Goal: Communication & Community: Answer question/provide support

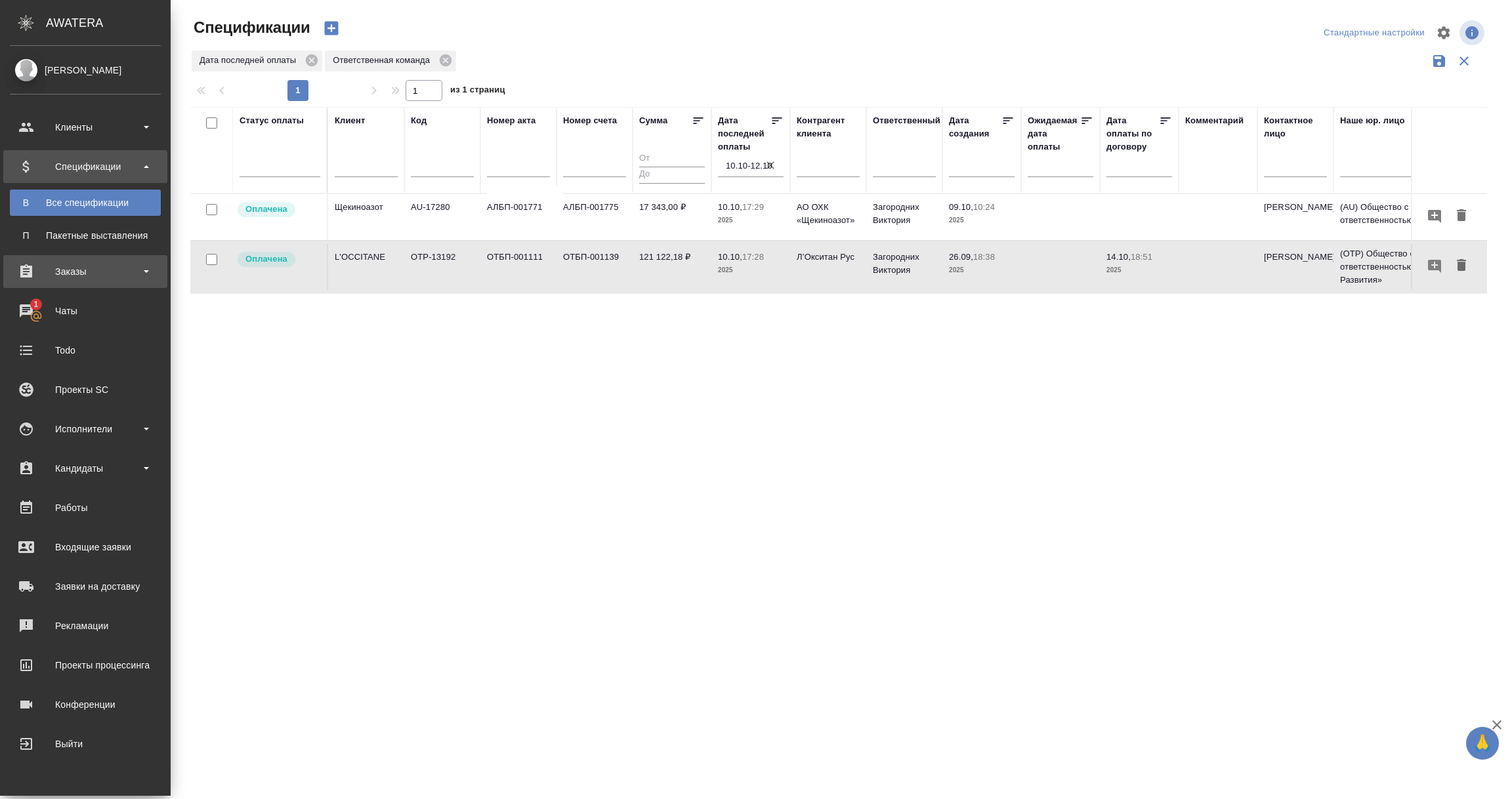
click at [89, 267] on div "Заказы" at bounding box center [85, 272] width 151 height 20
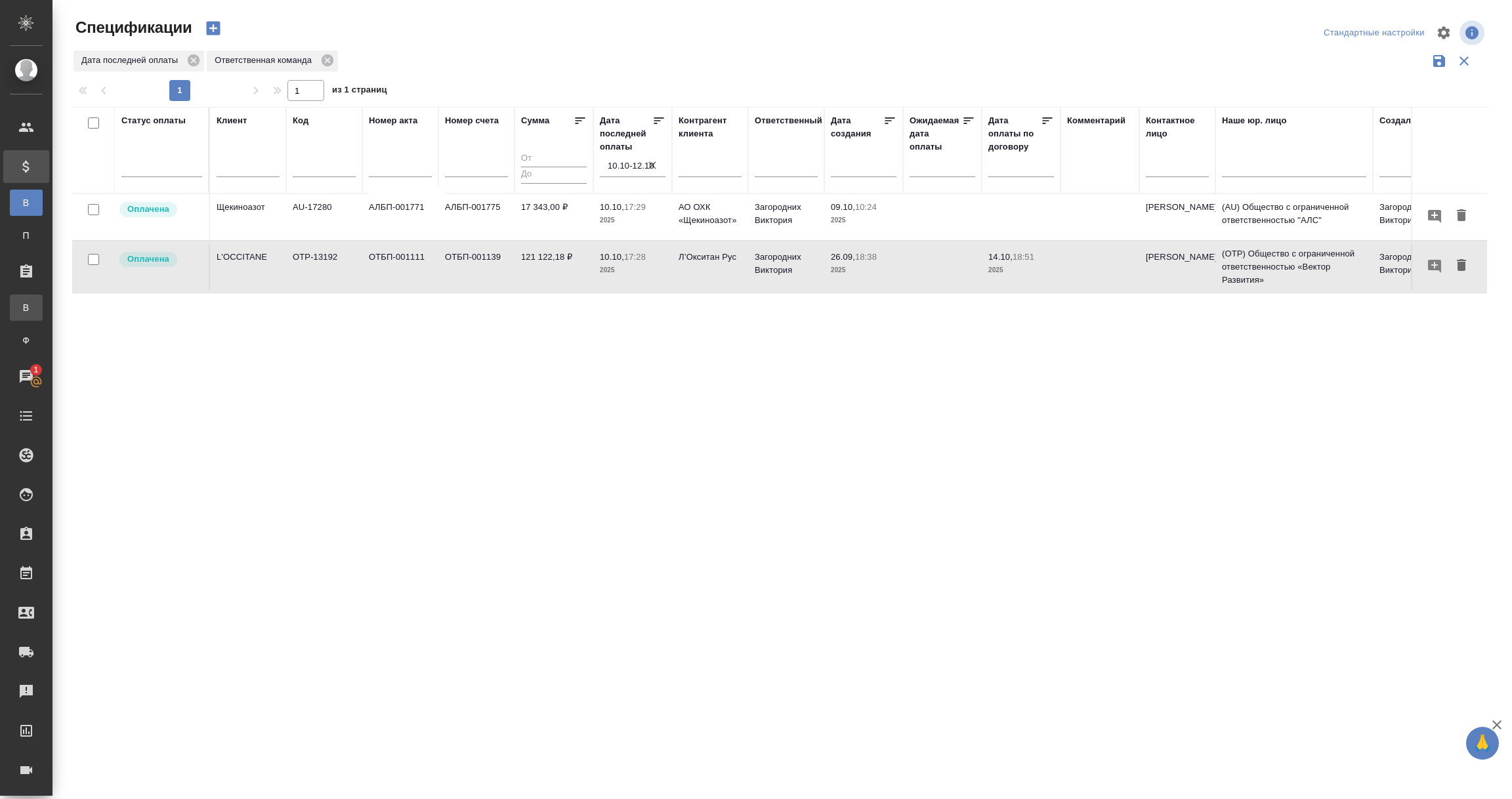
click at [43, 316] on link "В Все заказы" at bounding box center [26, 308] width 33 height 26
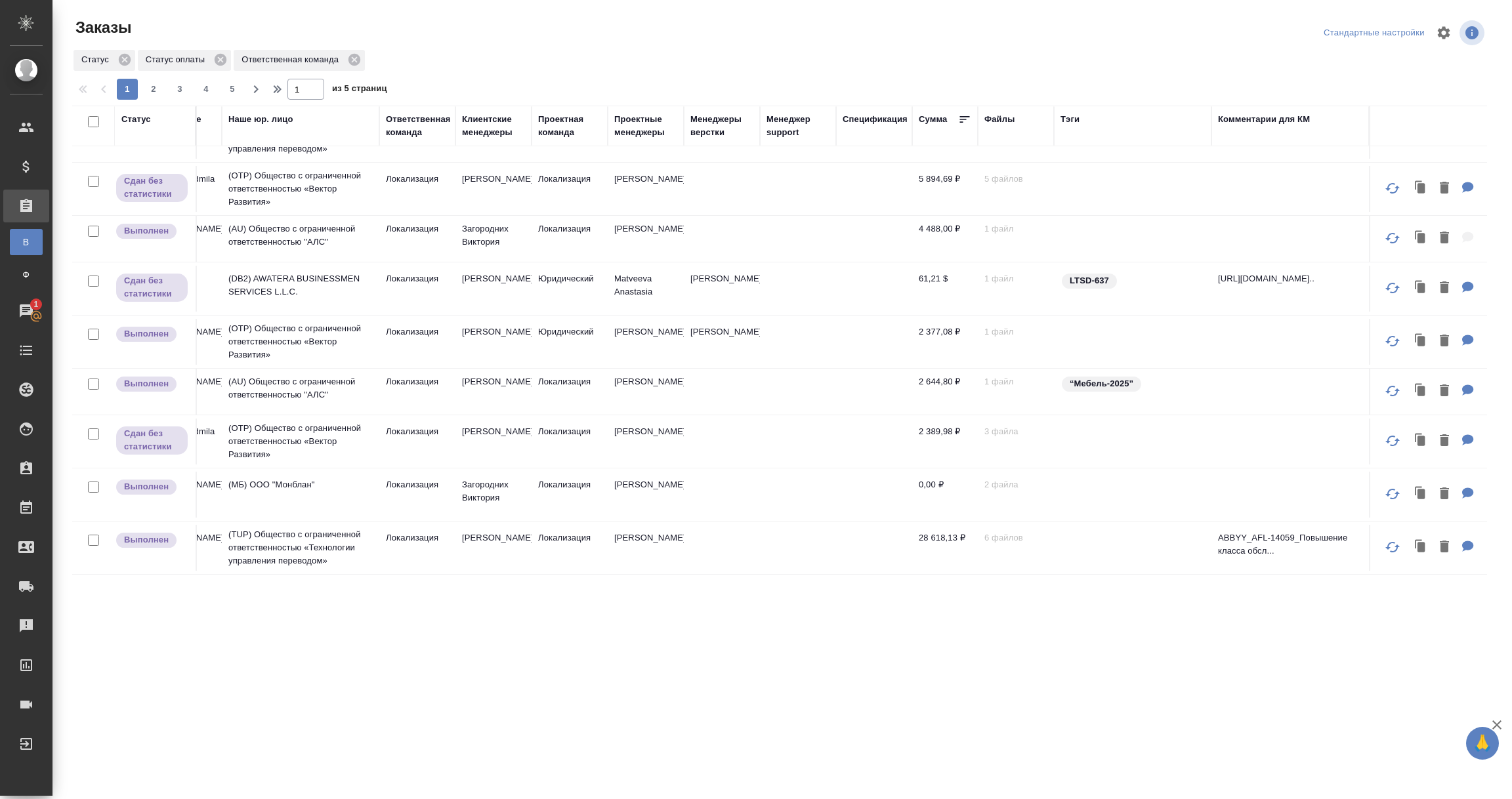
scroll to position [197, 0]
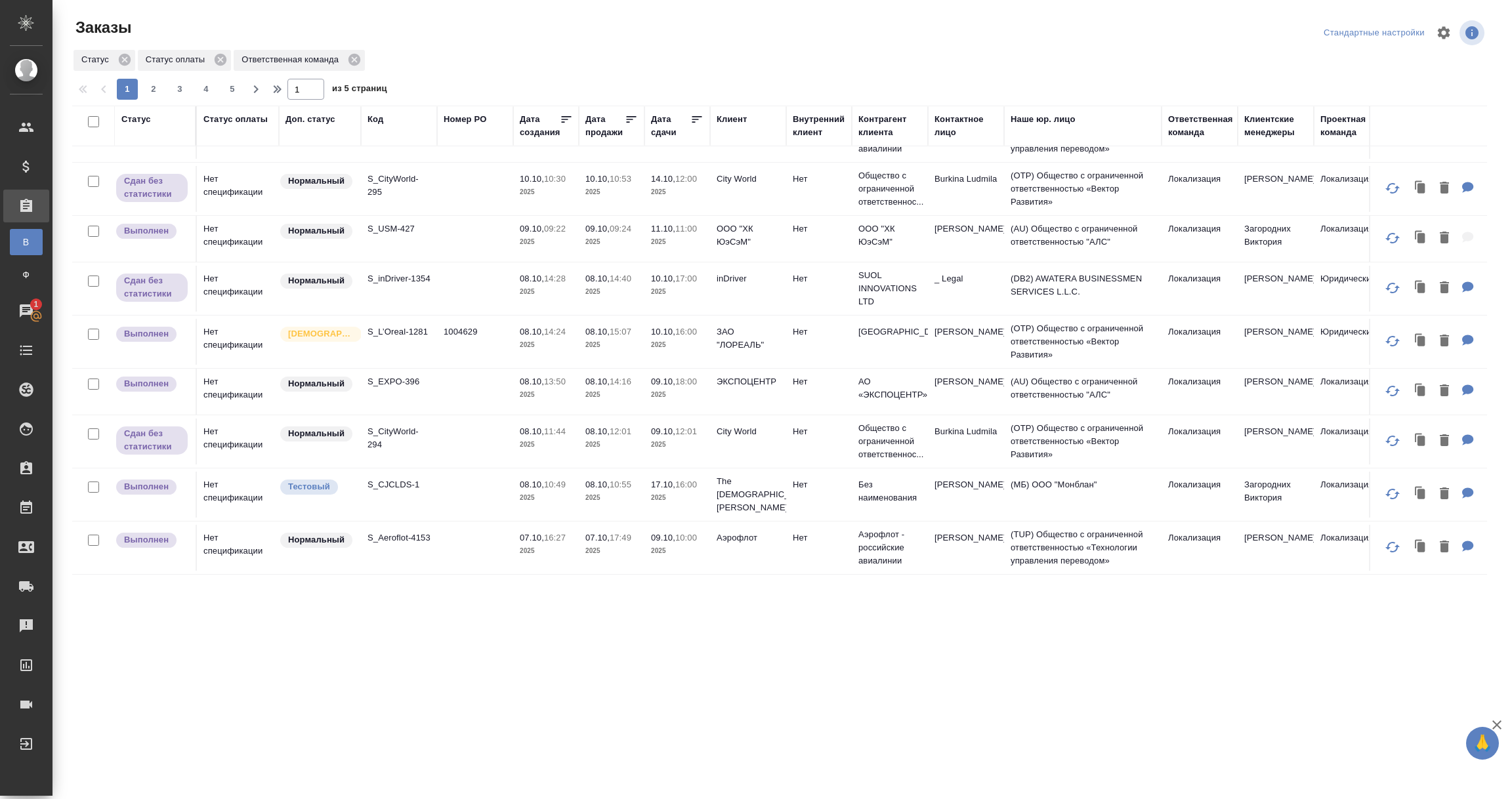
click at [471, 349] on td "1004629" at bounding box center [475, 342] width 76 height 46
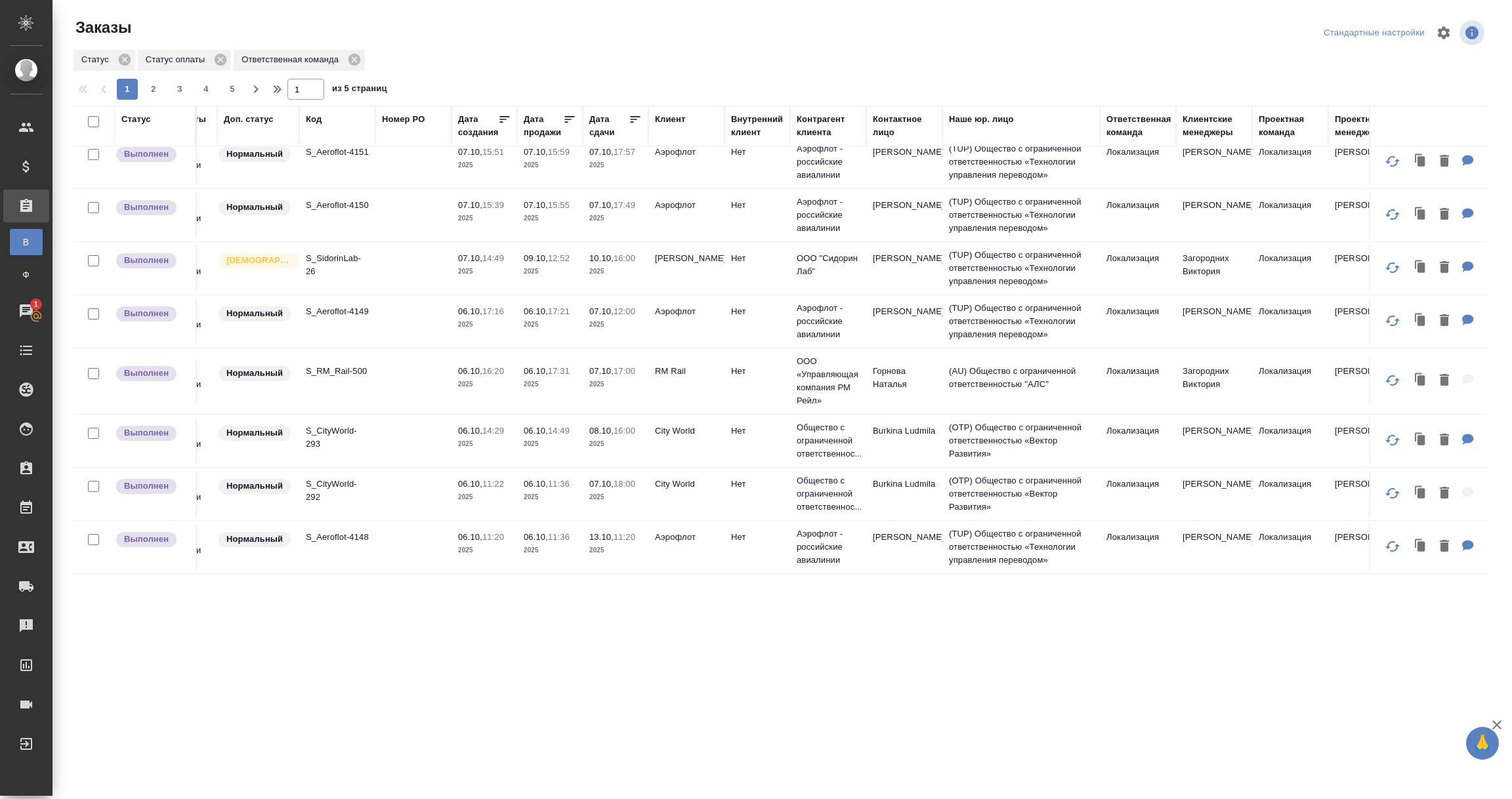
scroll to position [689, 0]
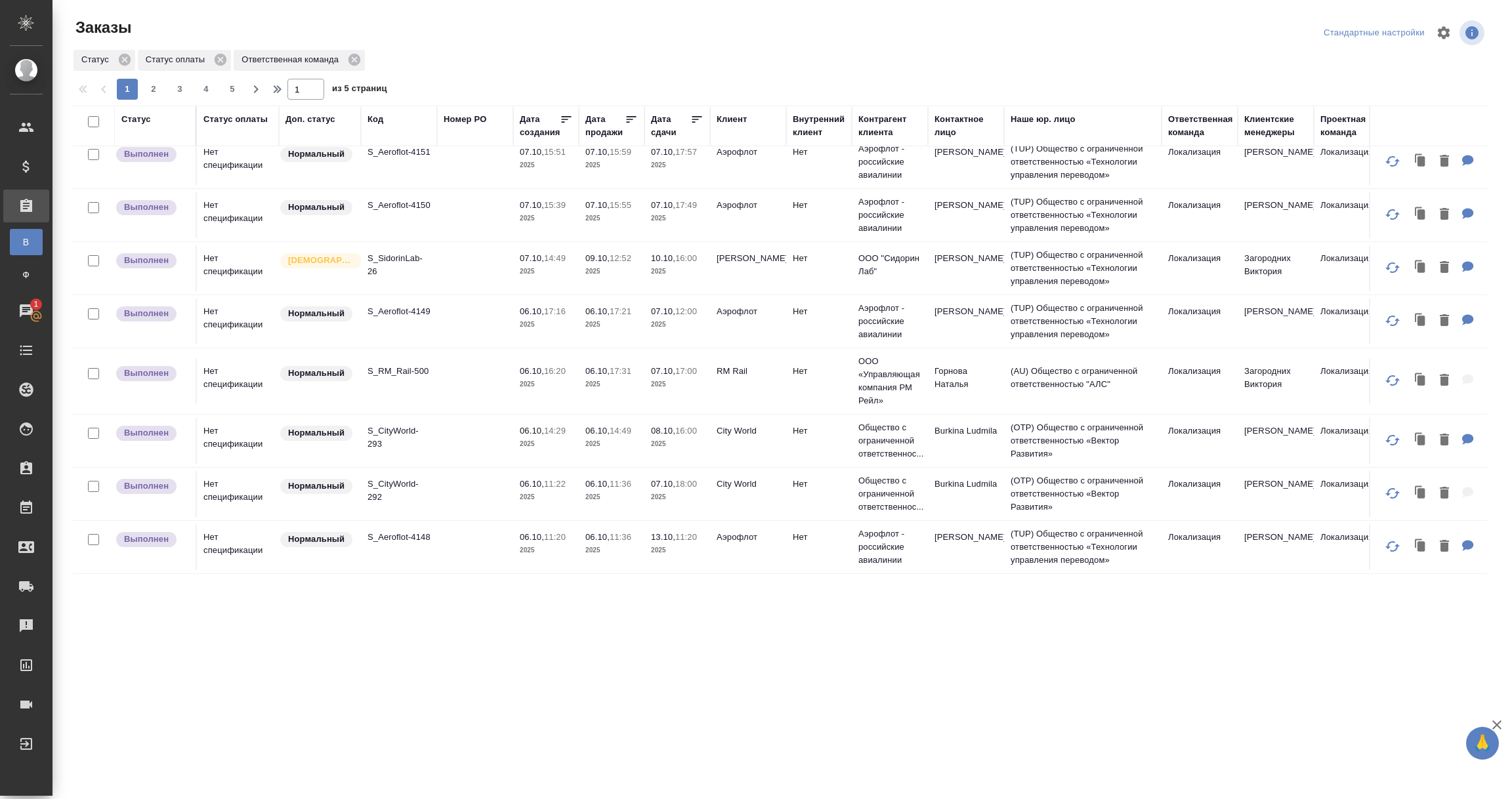
click at [728, 291] on td "Сидорин Лаб" at bounding box center [748, 268] width 76 height 46
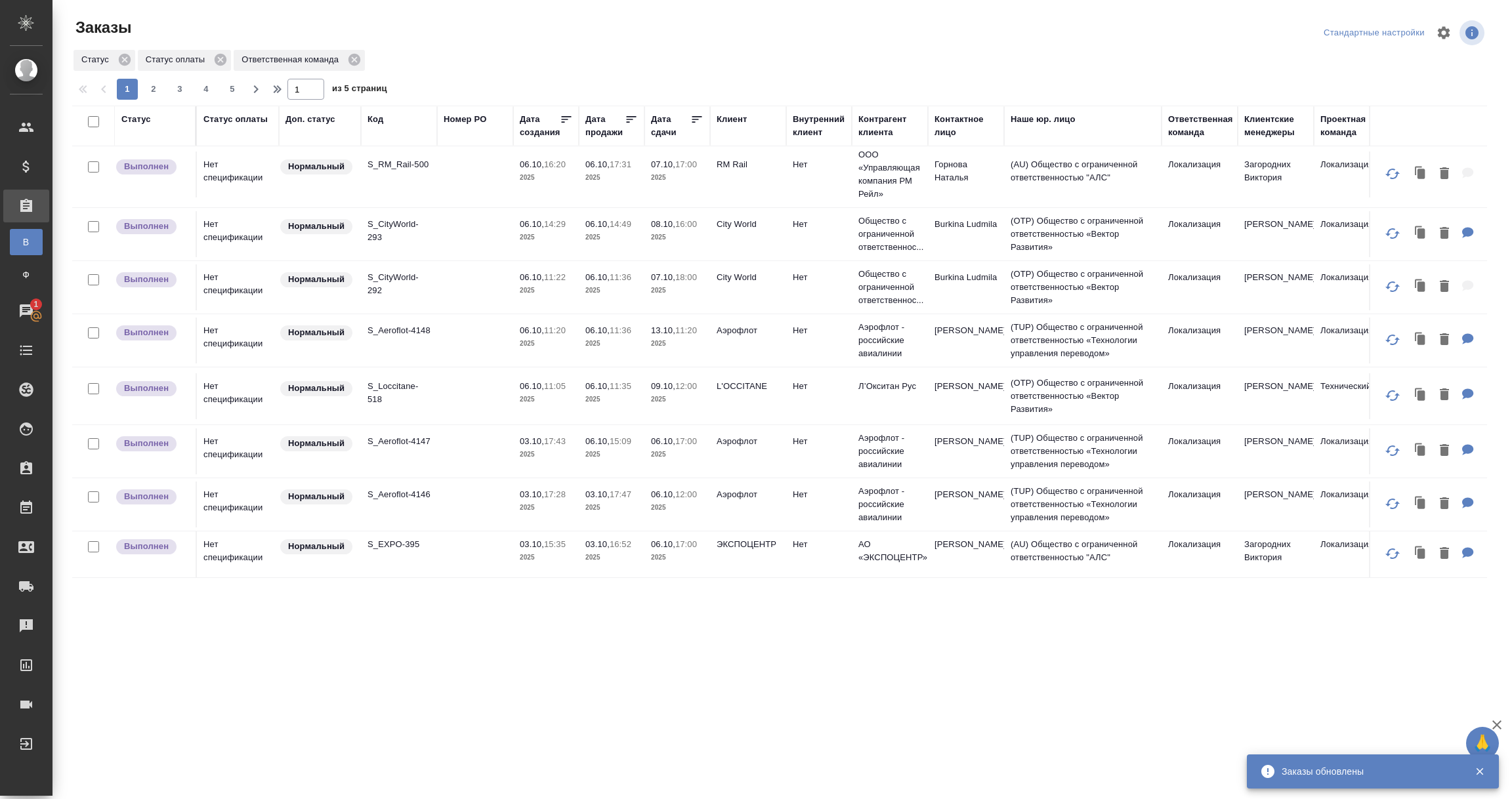
scroll to position [934, 0]
click at [153, 91] on span "2" at bounding box center [153, 89] width 21 height 13
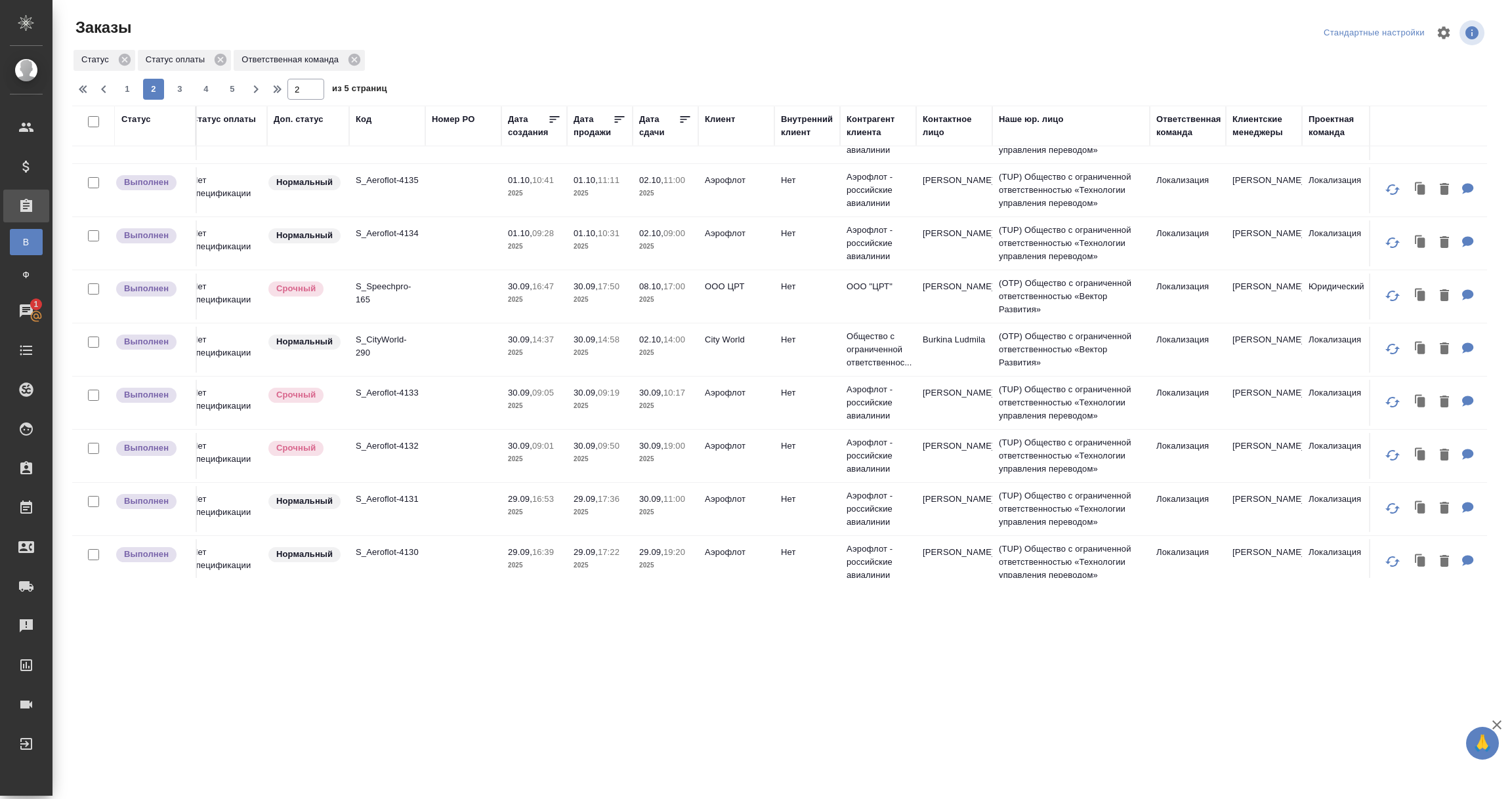
scroll to position [590, 0]
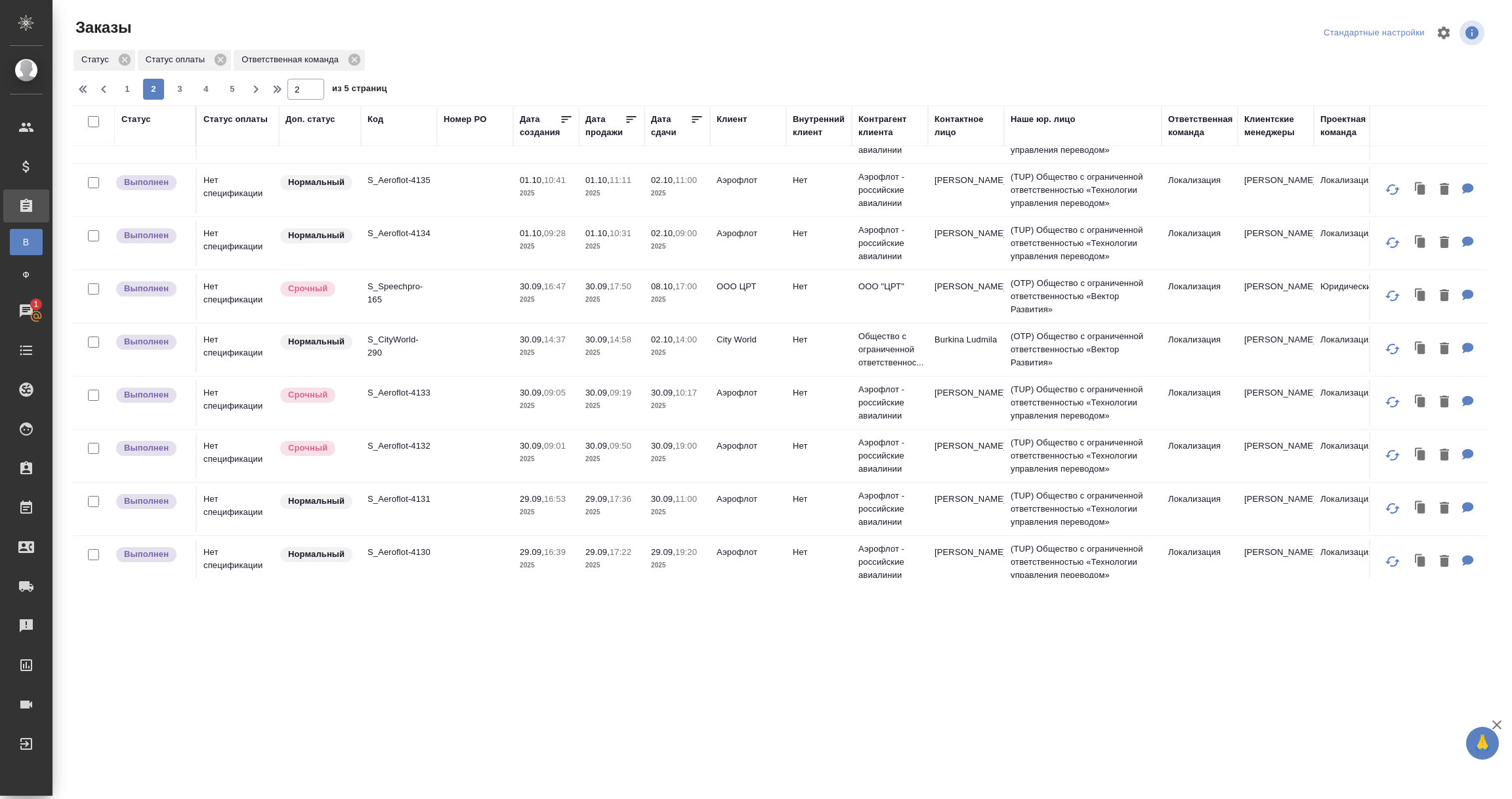
click at [745, 310] on td "OOO ЦРТ" at bounding box center [748, 296] width 76 height 46
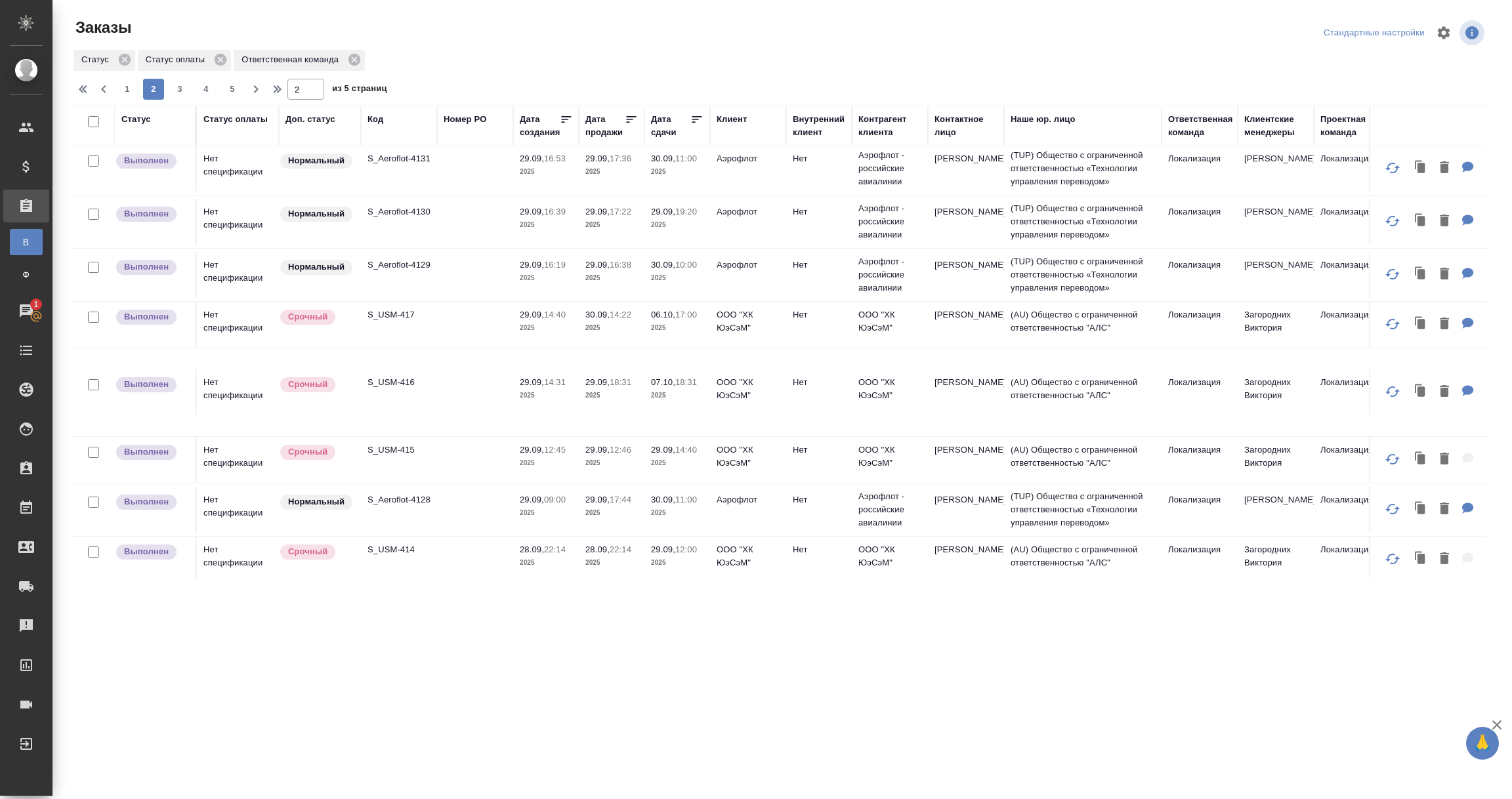
scroll to position [954, 0]
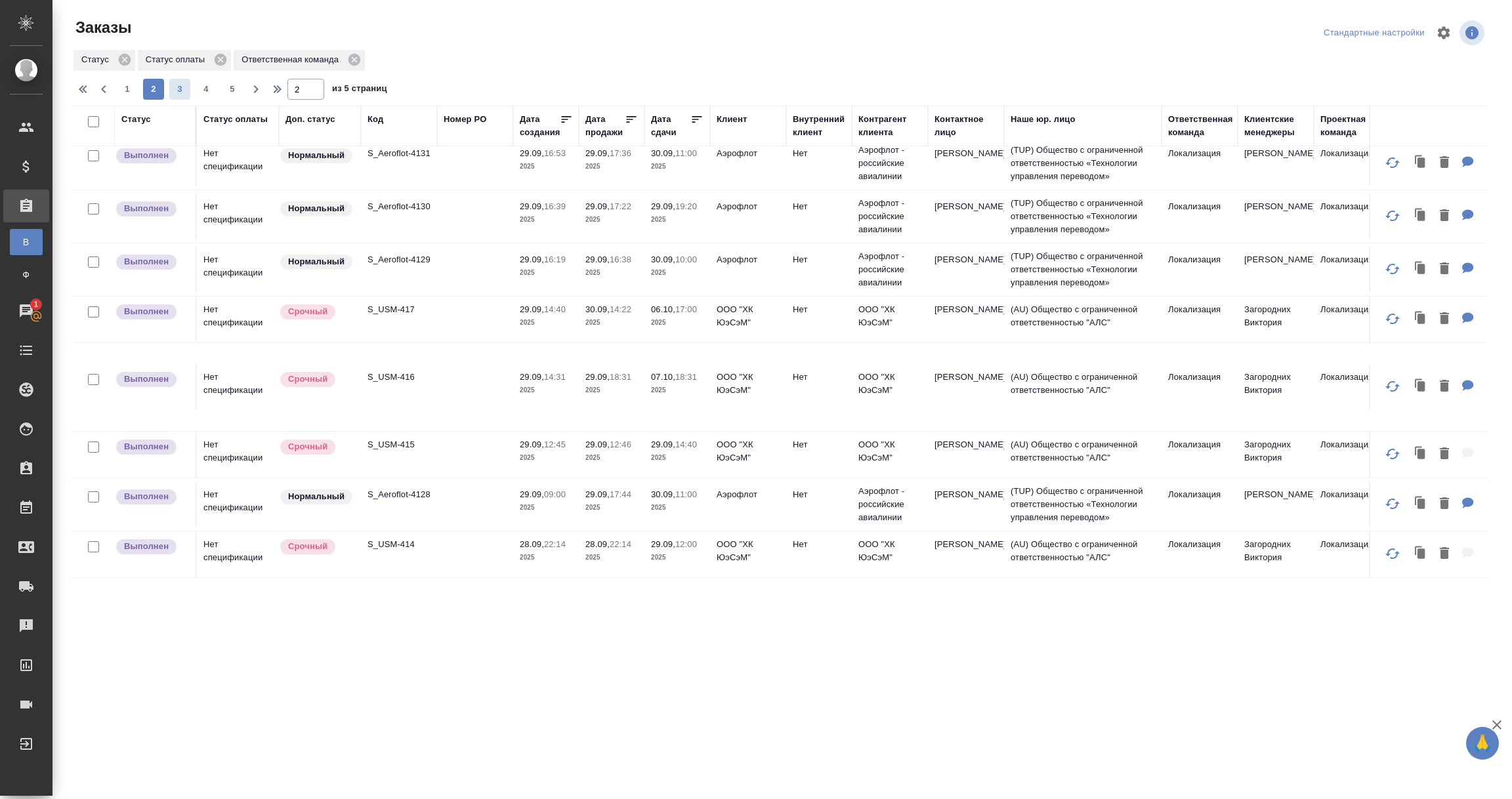
click at [176, 86] on span "3" at bounding box center [180, 89] width 21 height 13
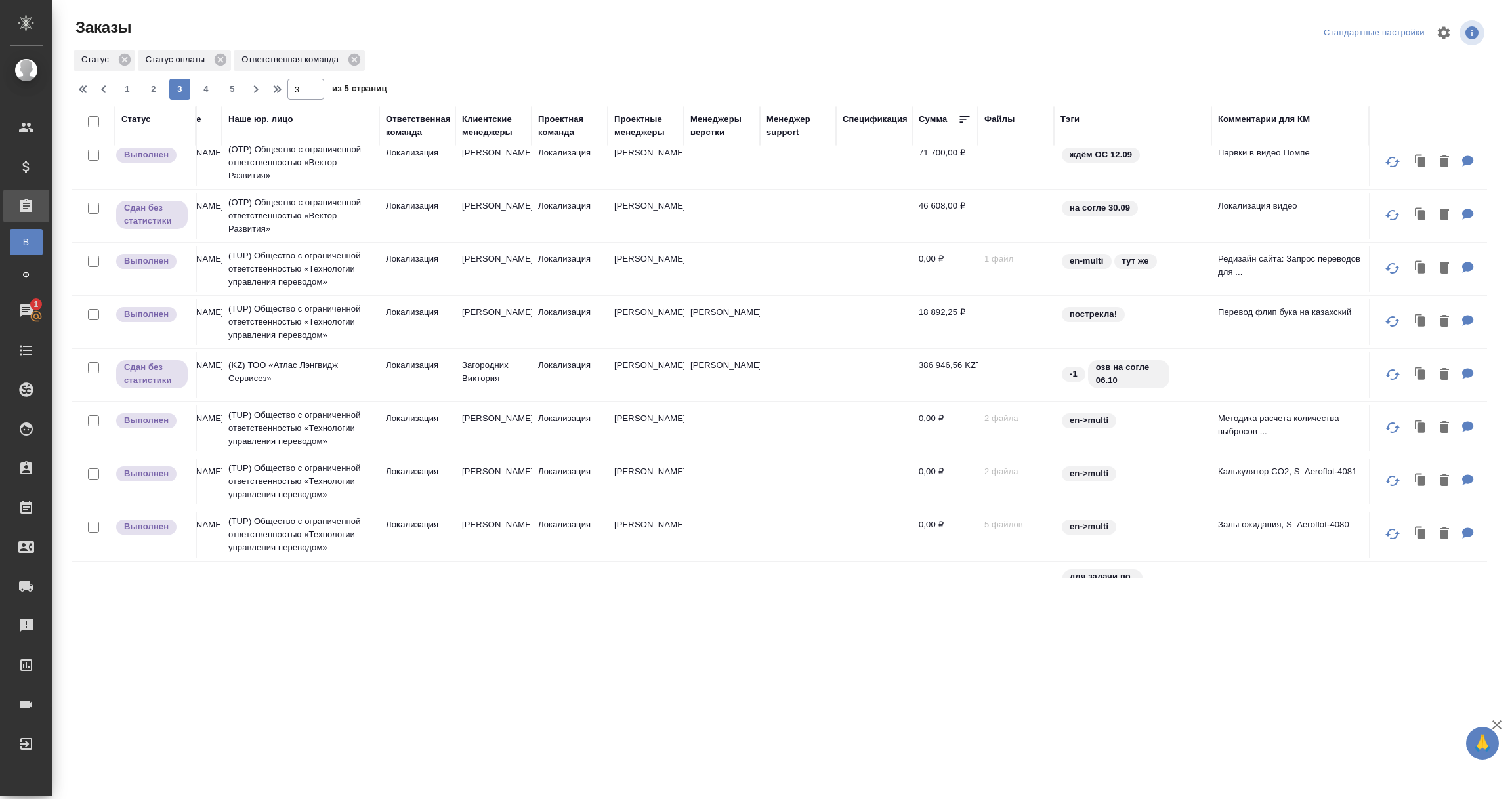
scroll to position [394, 0]
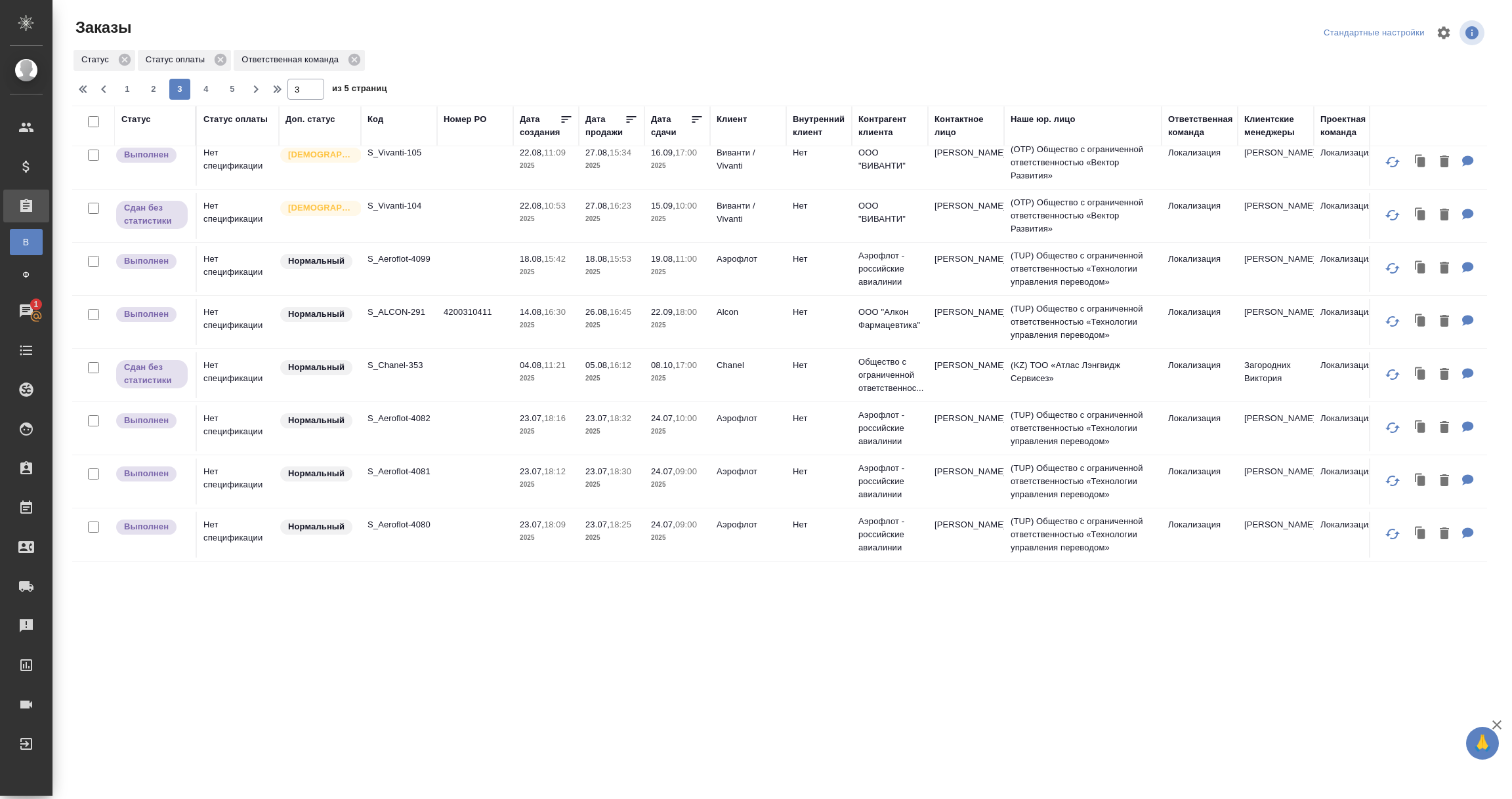
click at [731, 381] on td "Chanel" at bounding box center [748, 375] width 76 height 46
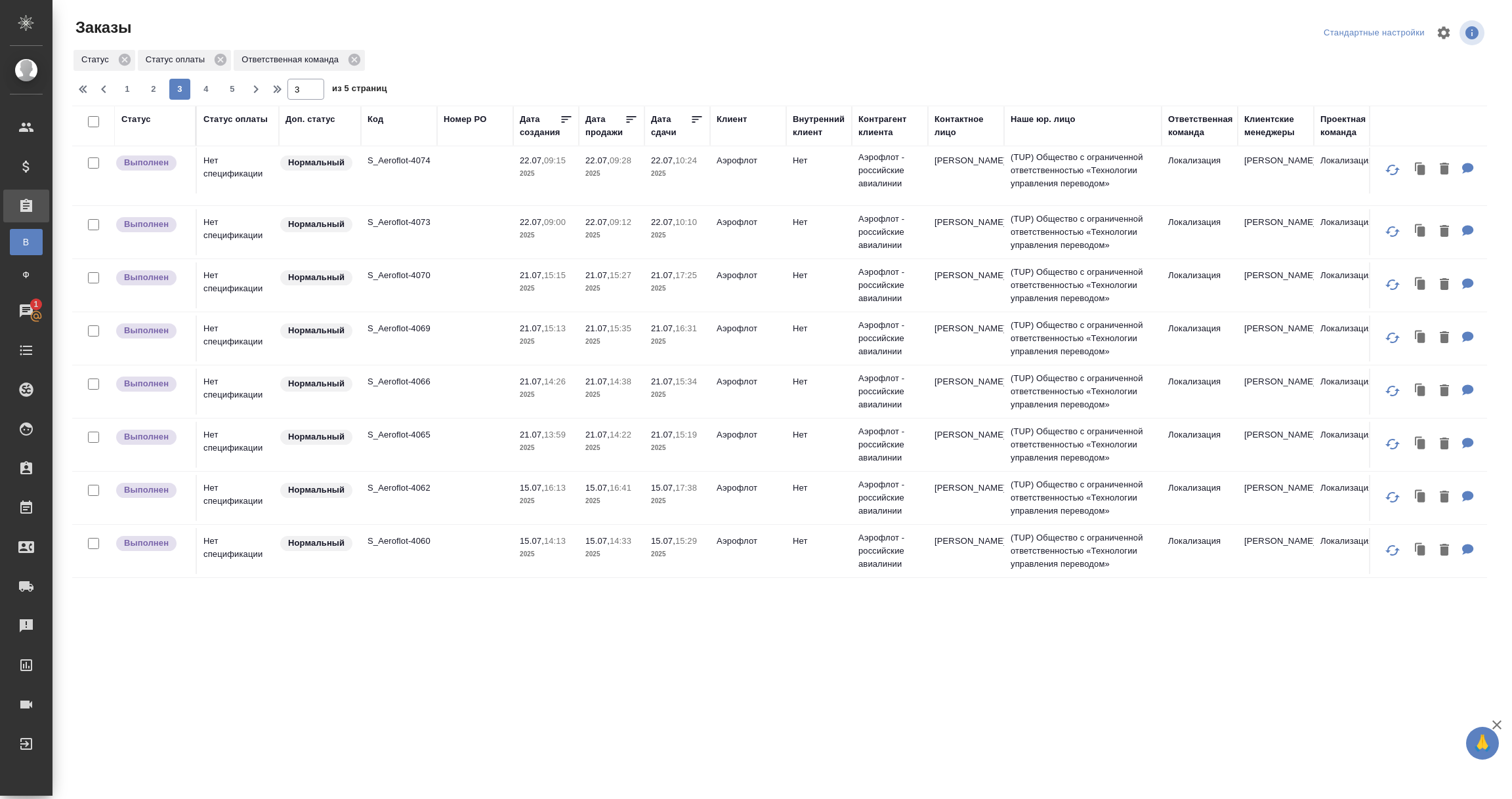
scroll to position [993, 0]
click at [203, 91] on span "4" at bounding box center [206, 89] width 21 height 13
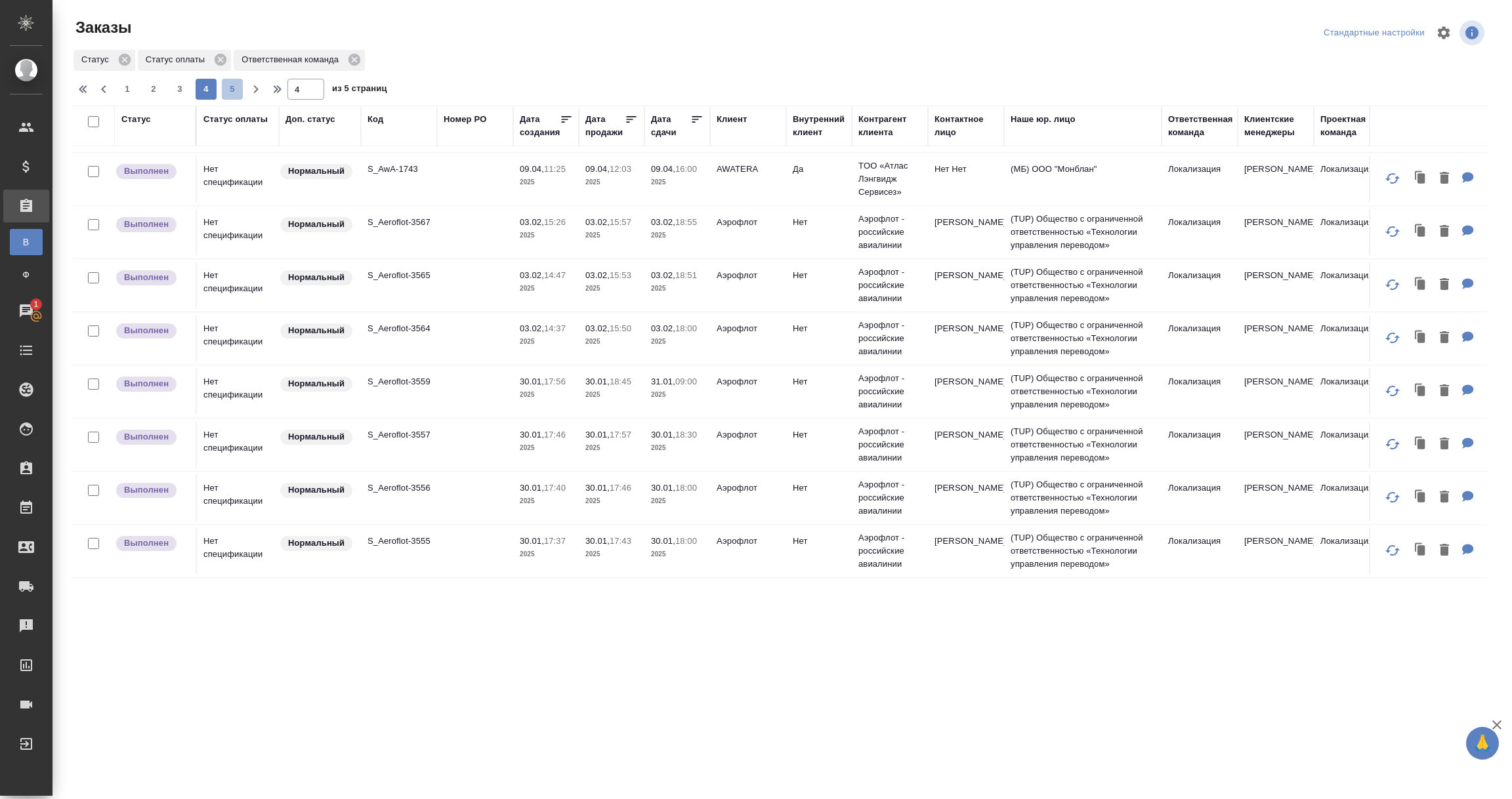
click at [233, 92] on span "5" at bounding box center [232, 89] width 21 height 13
type input "5"
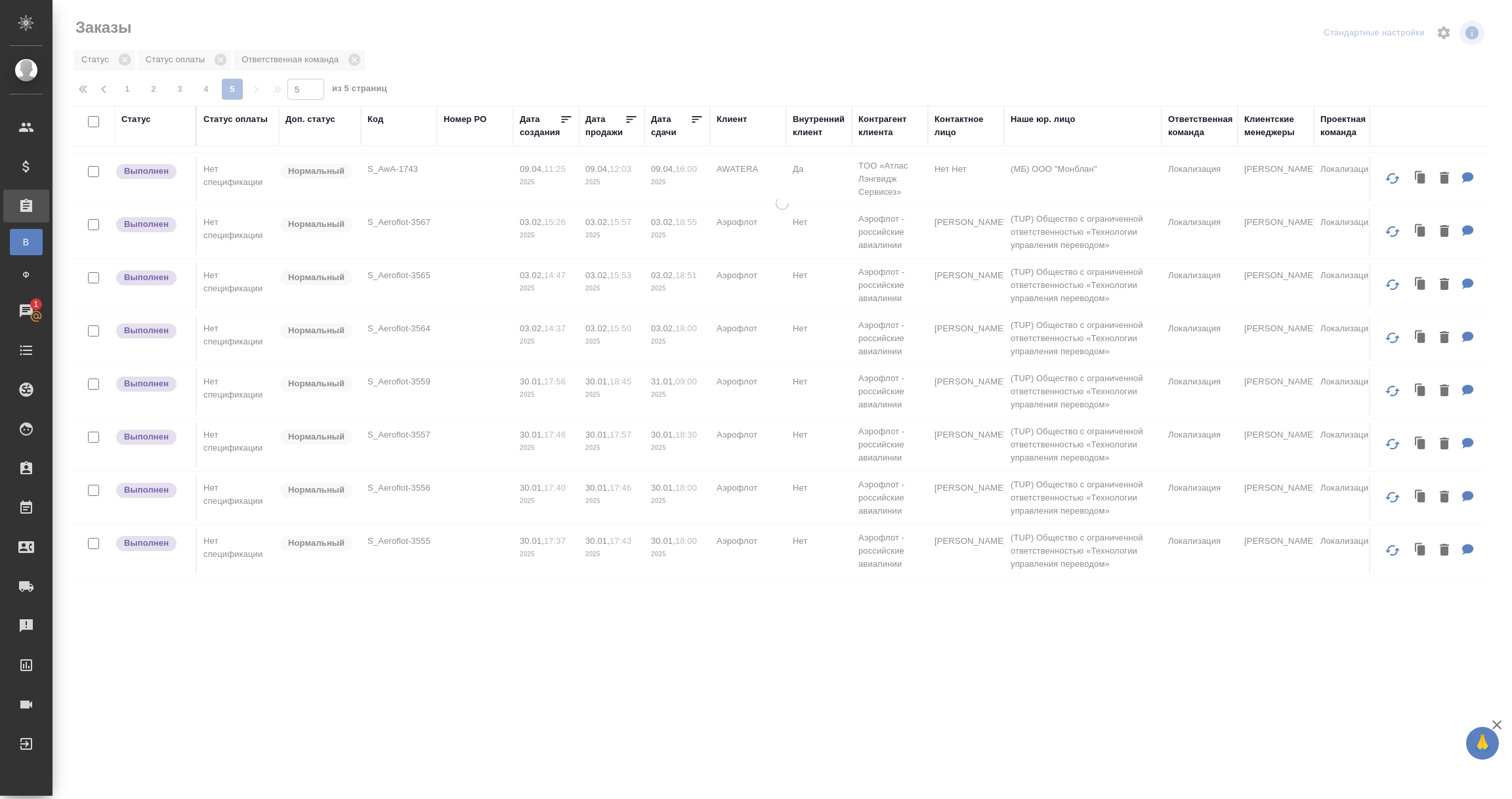
scroll to position [0, 0]
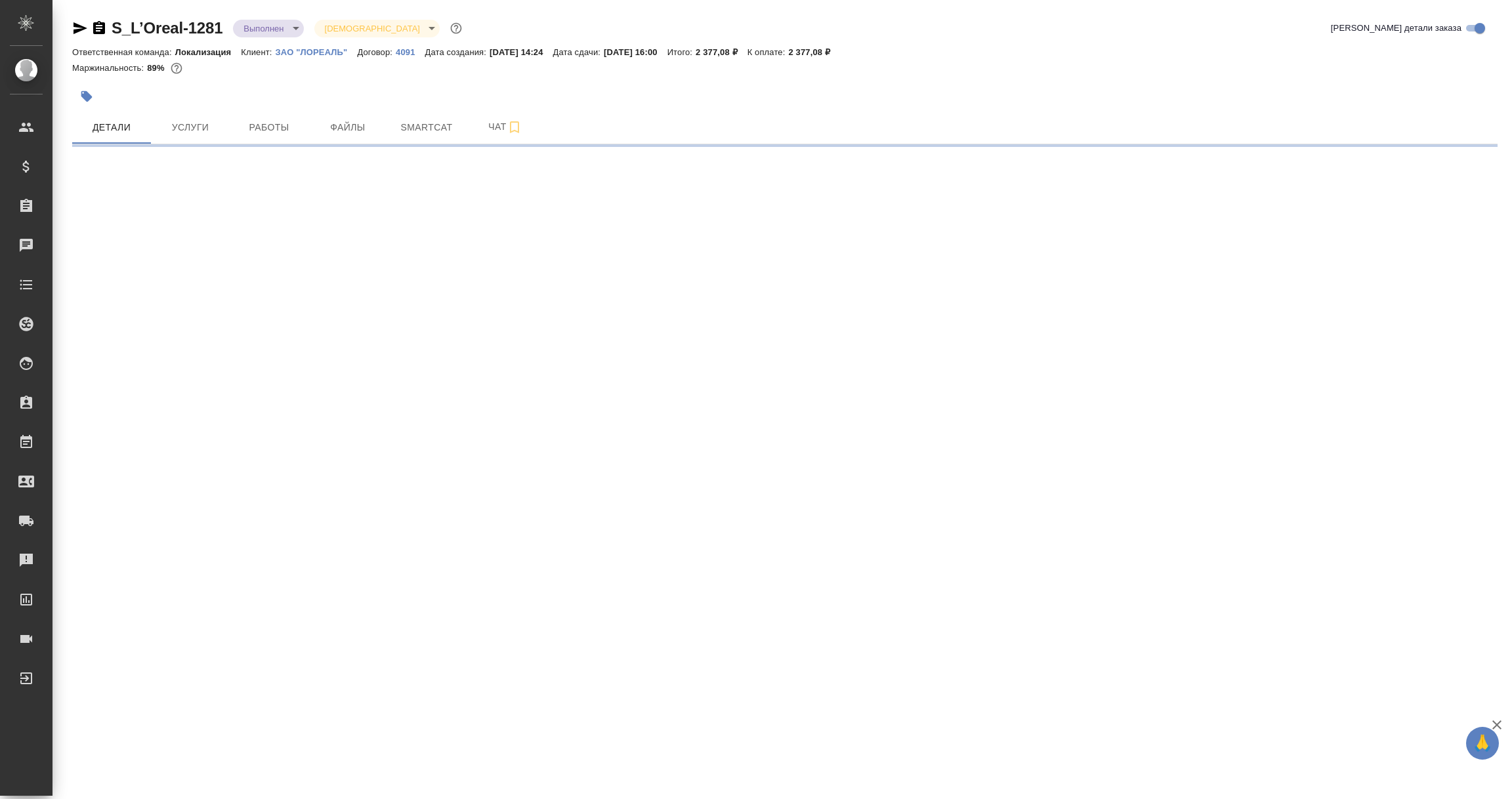
select select "RU"
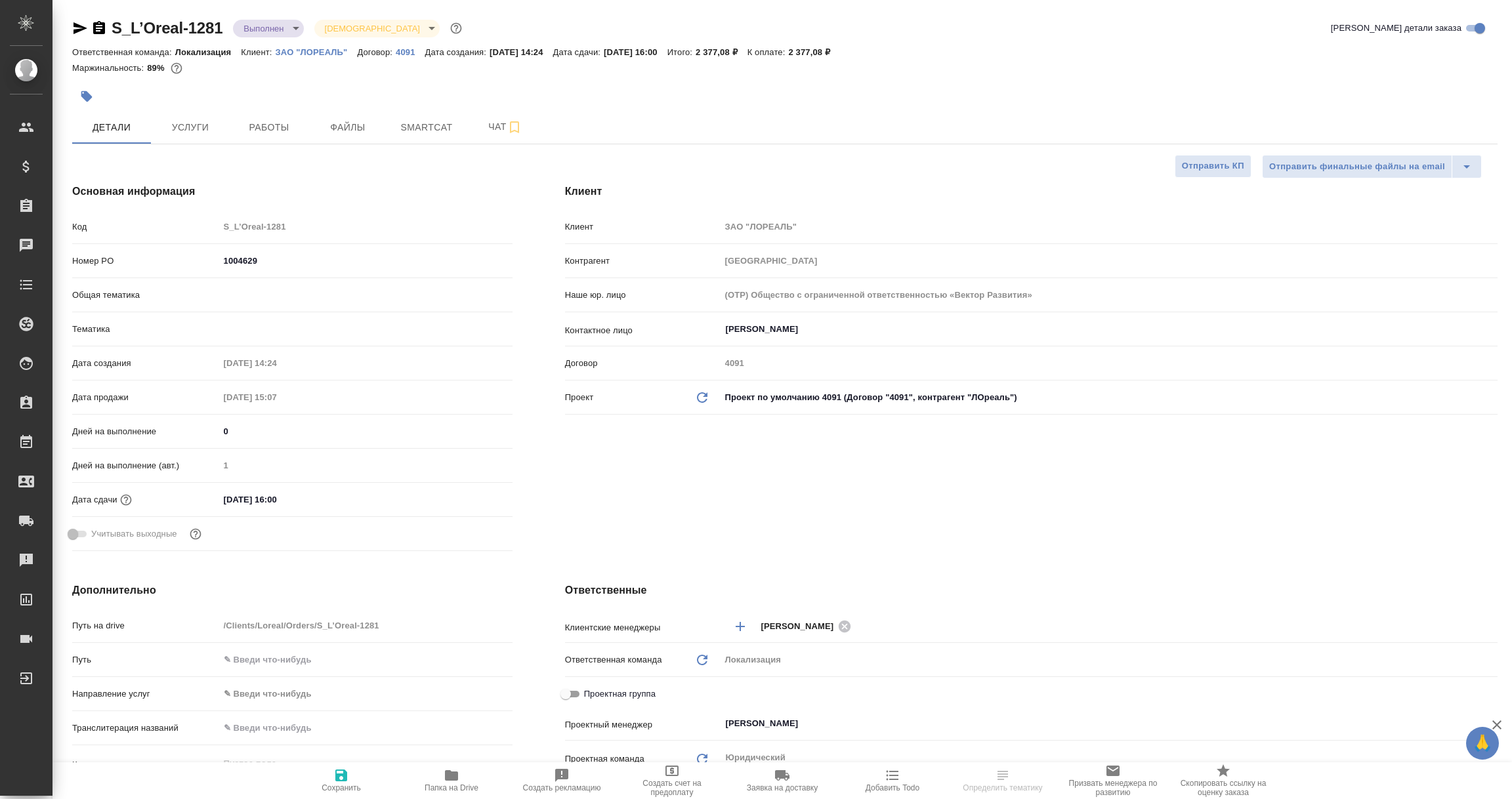
type textarea "x"
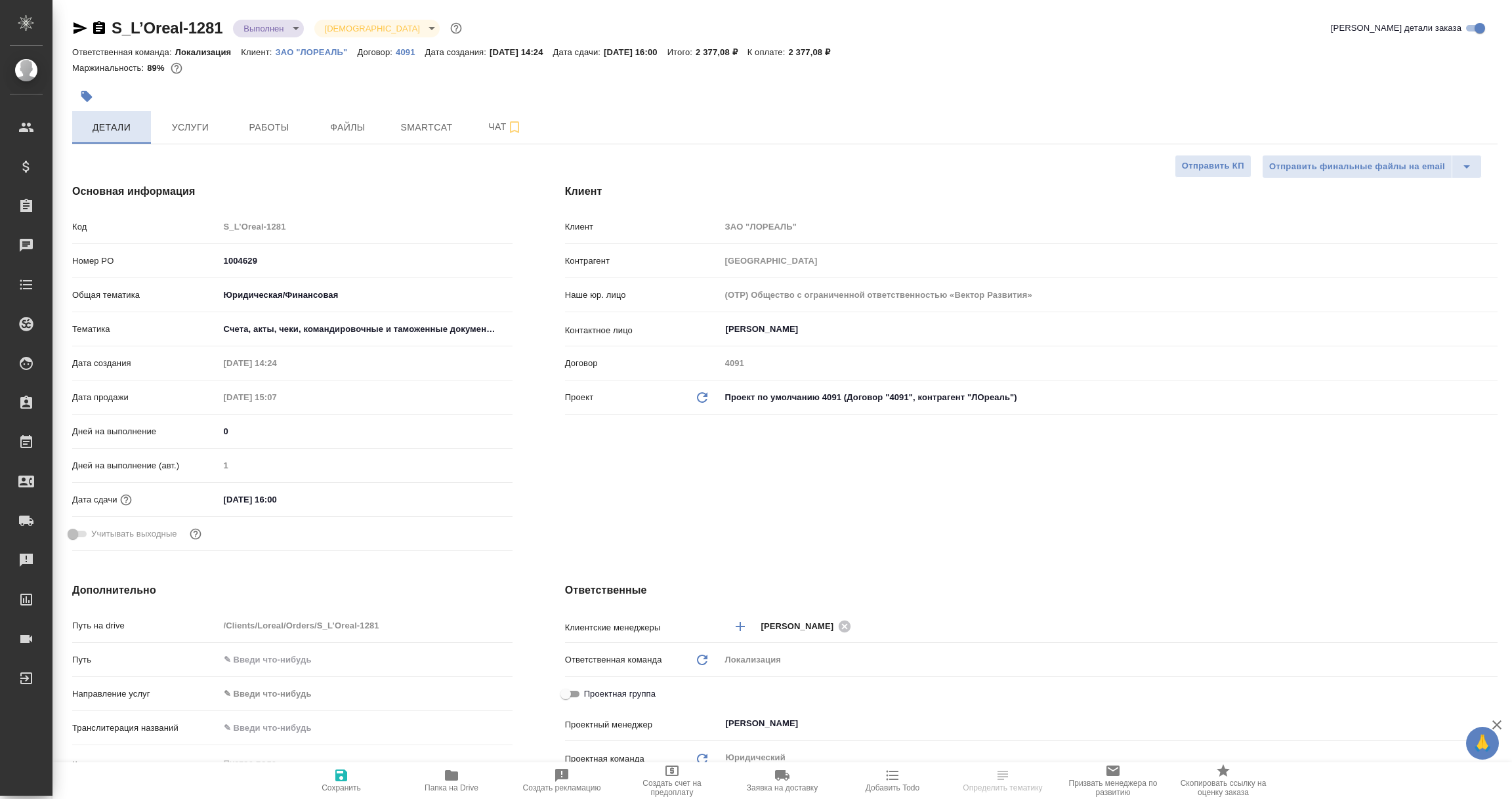
type textarea "x"
click at [77, 26] on icon "button" at bounding box center [80, 28] width 14 height 12
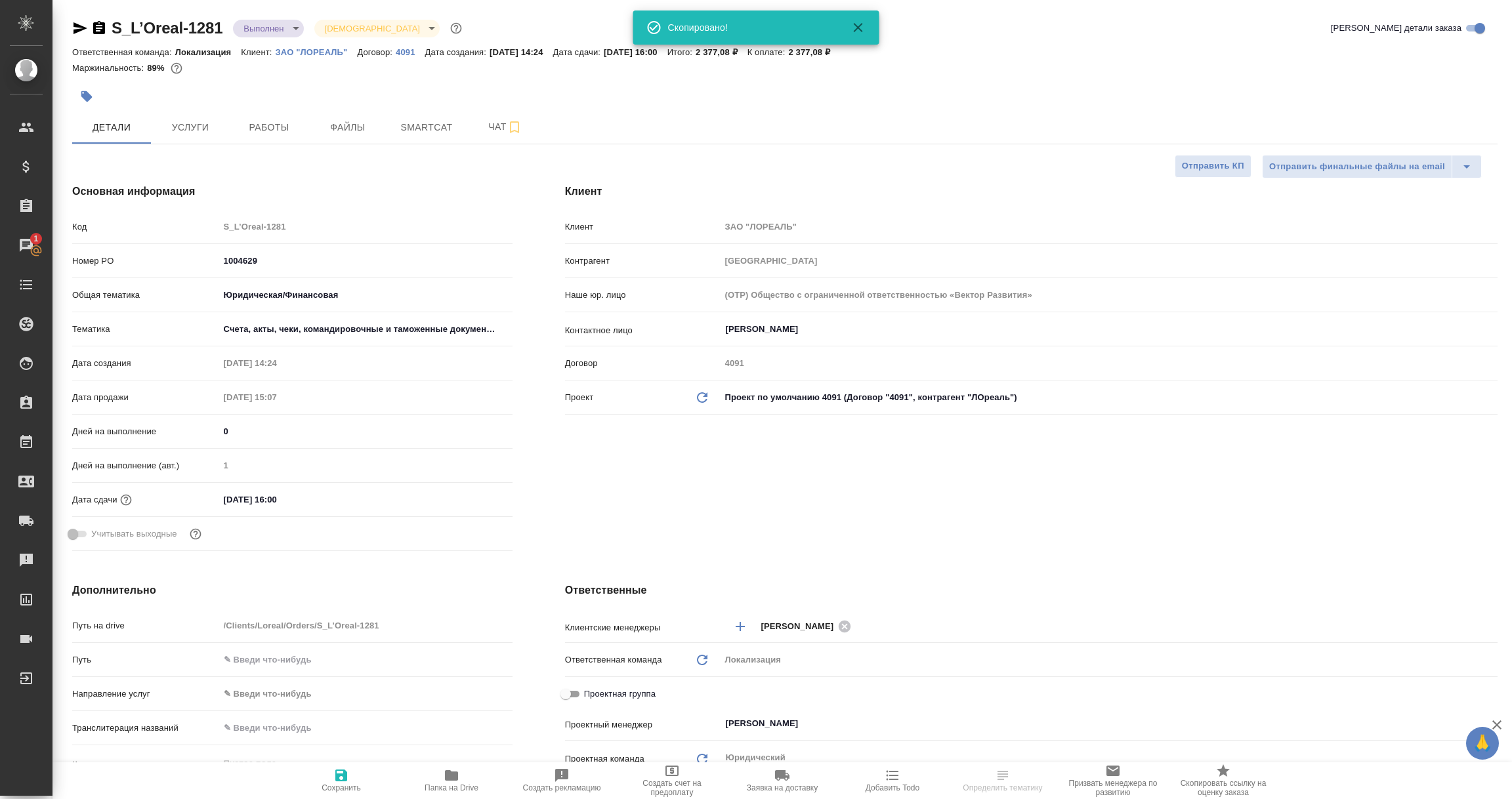
select select "RU"
type textarea "x"
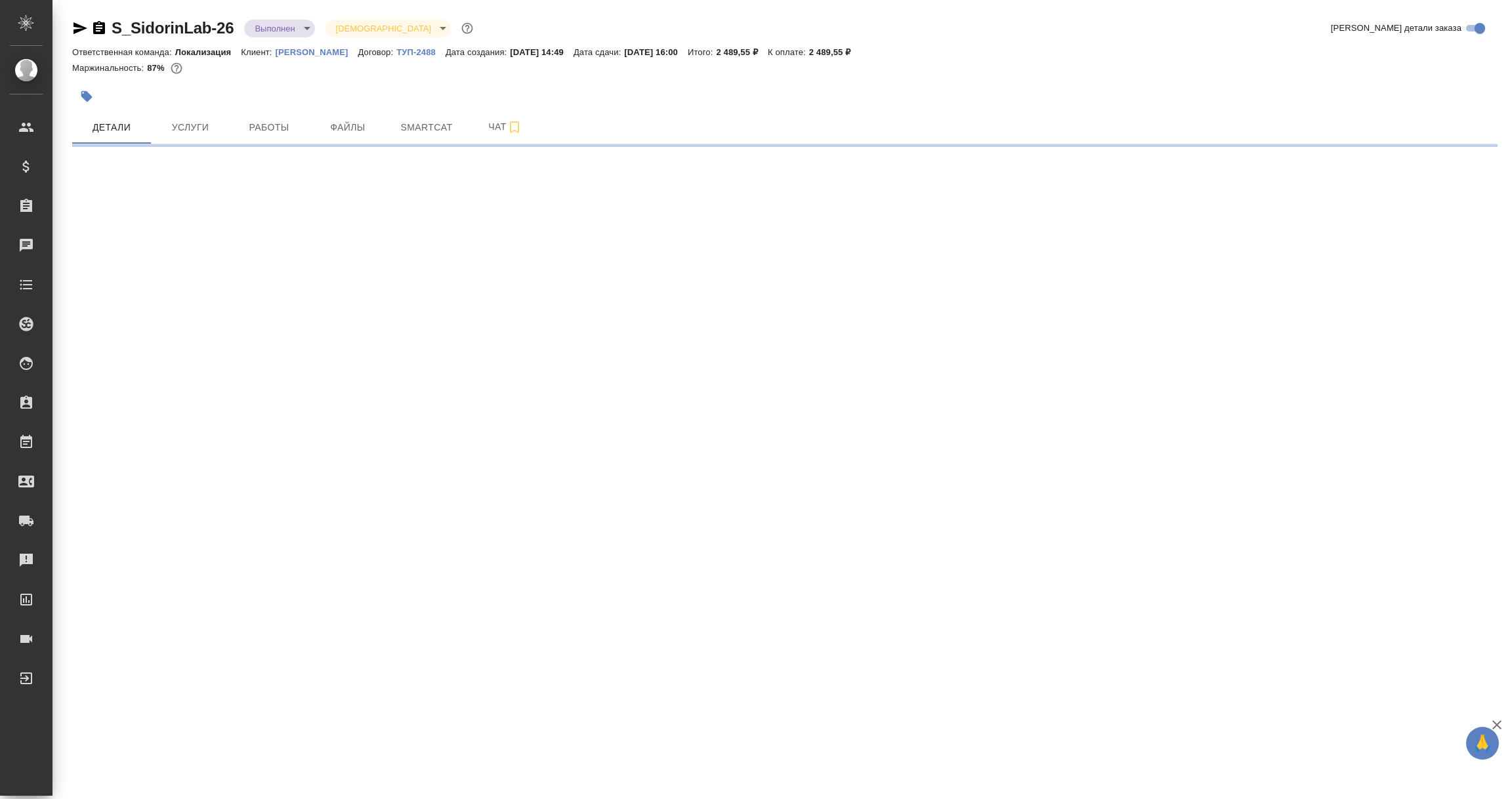
select select "RU"
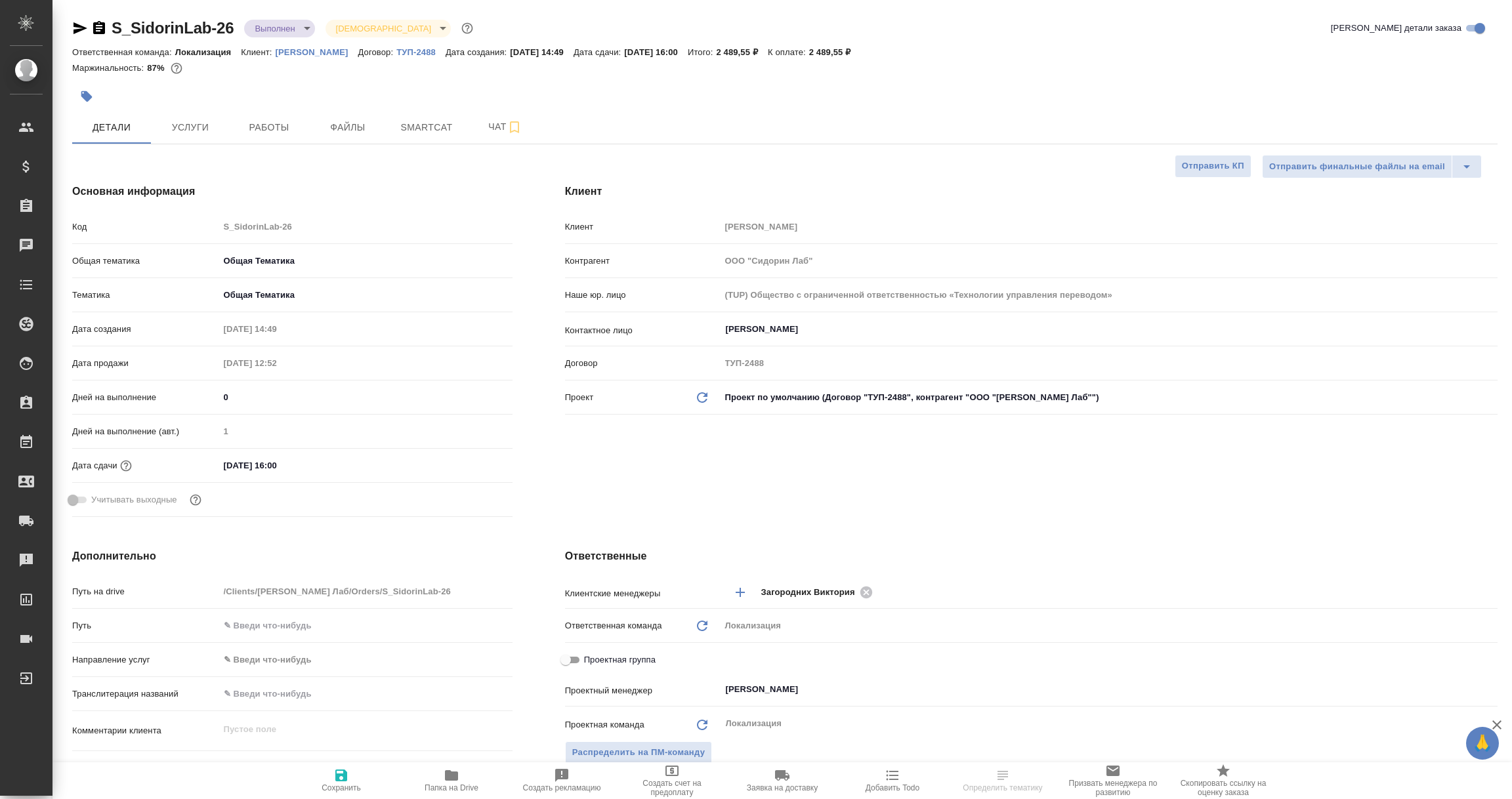
type textarea "x"
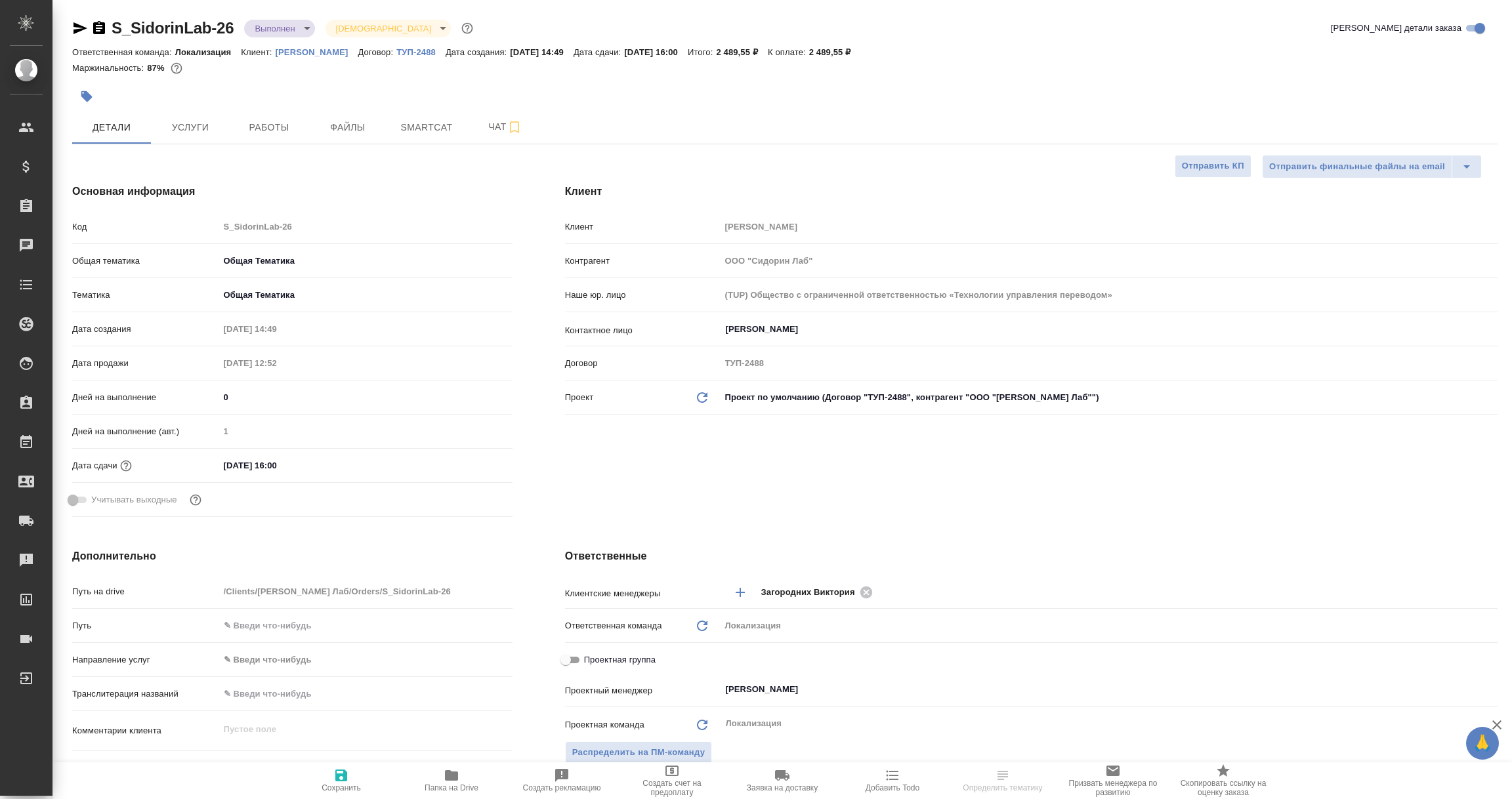
type textarea "x"
click at [411, 49] on p "ТУП-2488" at bounding box center [421, 52] width 49 height 10
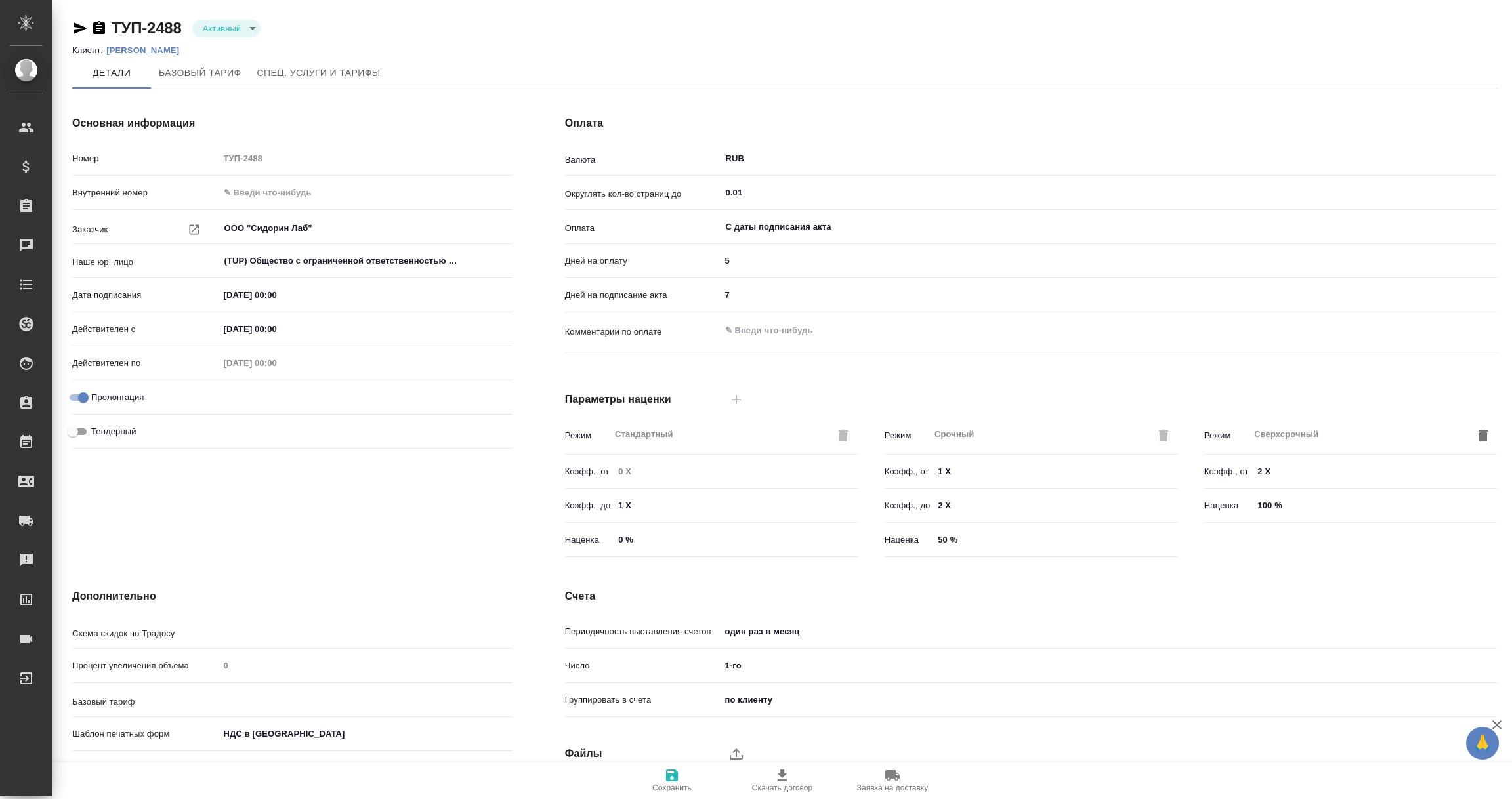
type input "Стандартный шаблон - 30-70-100 - ВЫБЕРИ МЕНЯ!"
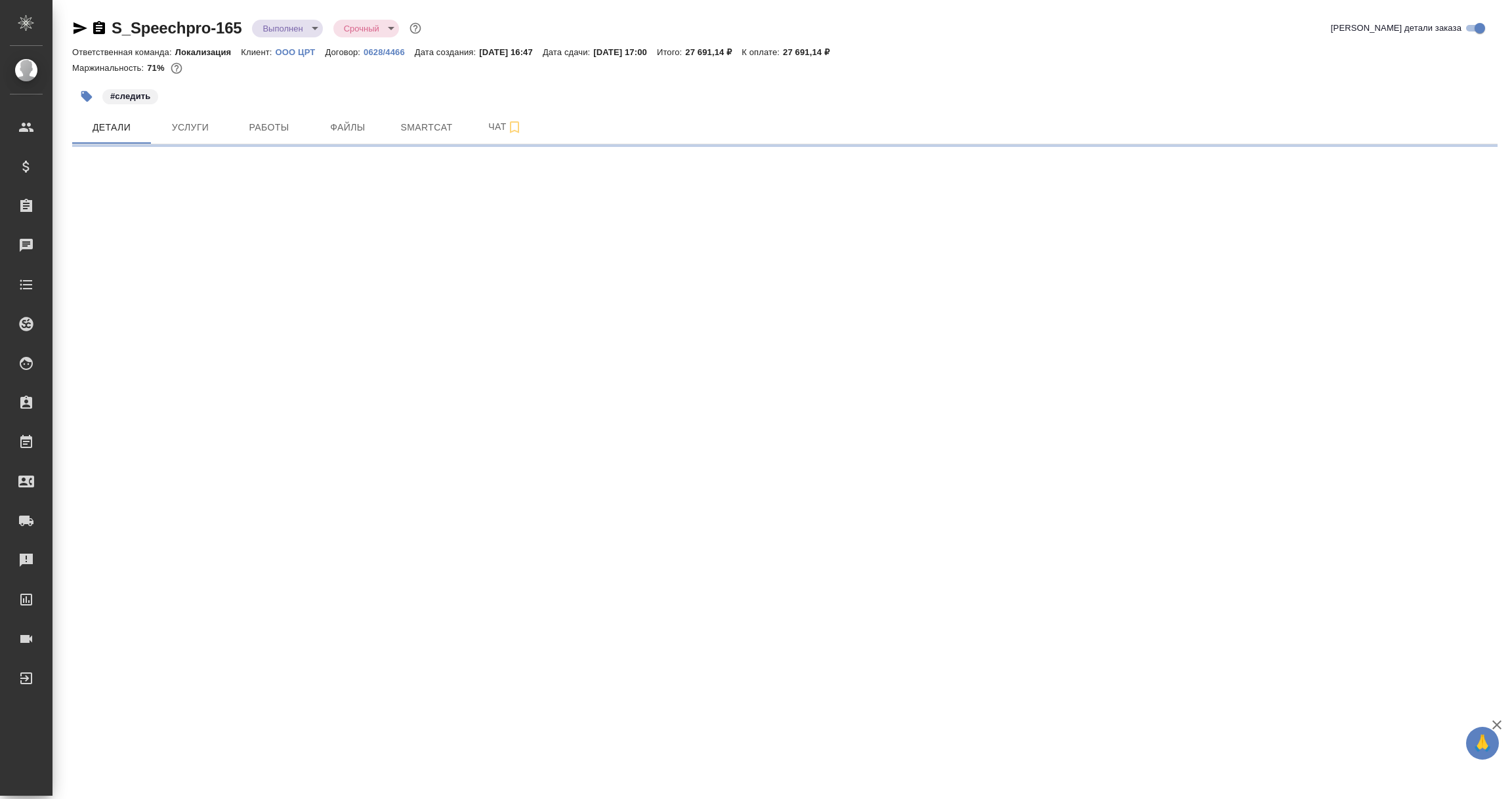
select select "RU"
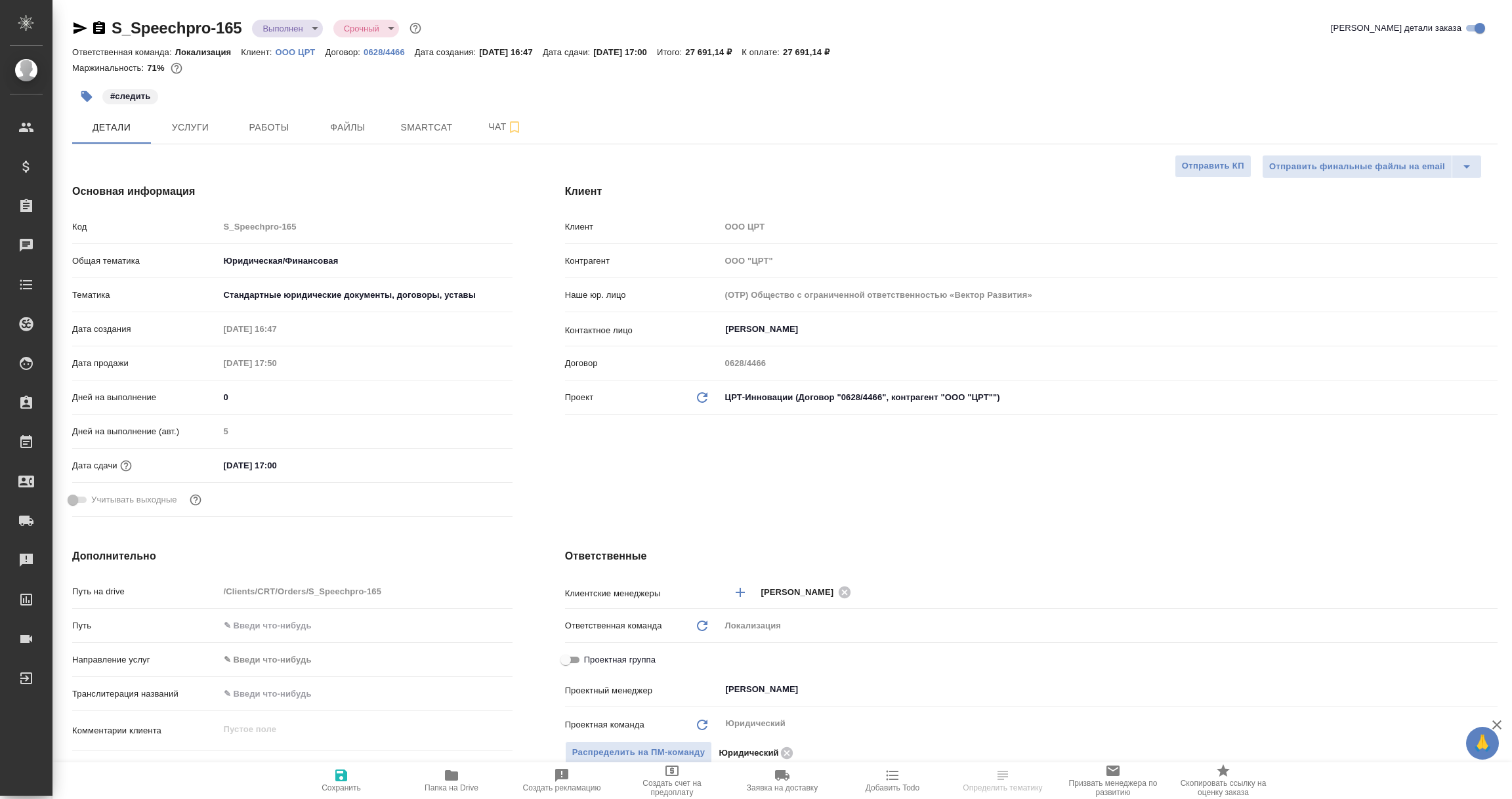
type textarea "x"
click at [76, 22] on icon "button" at bounding box center [80, 28] width 16 height 16
click at [381, 46] on link "0628/4466" at bounding box center [389, 51] width 51 height 11
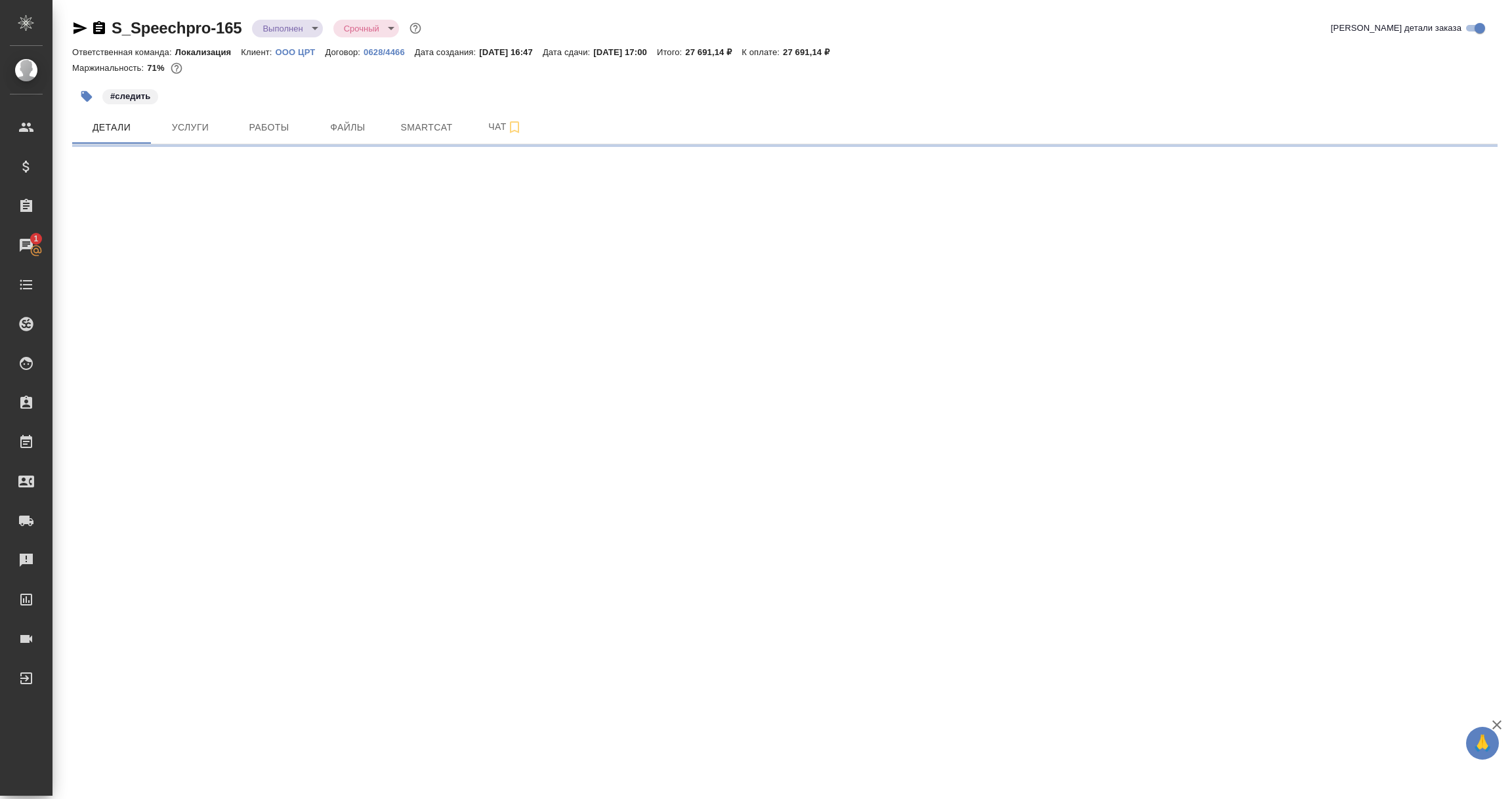
select select "RU"
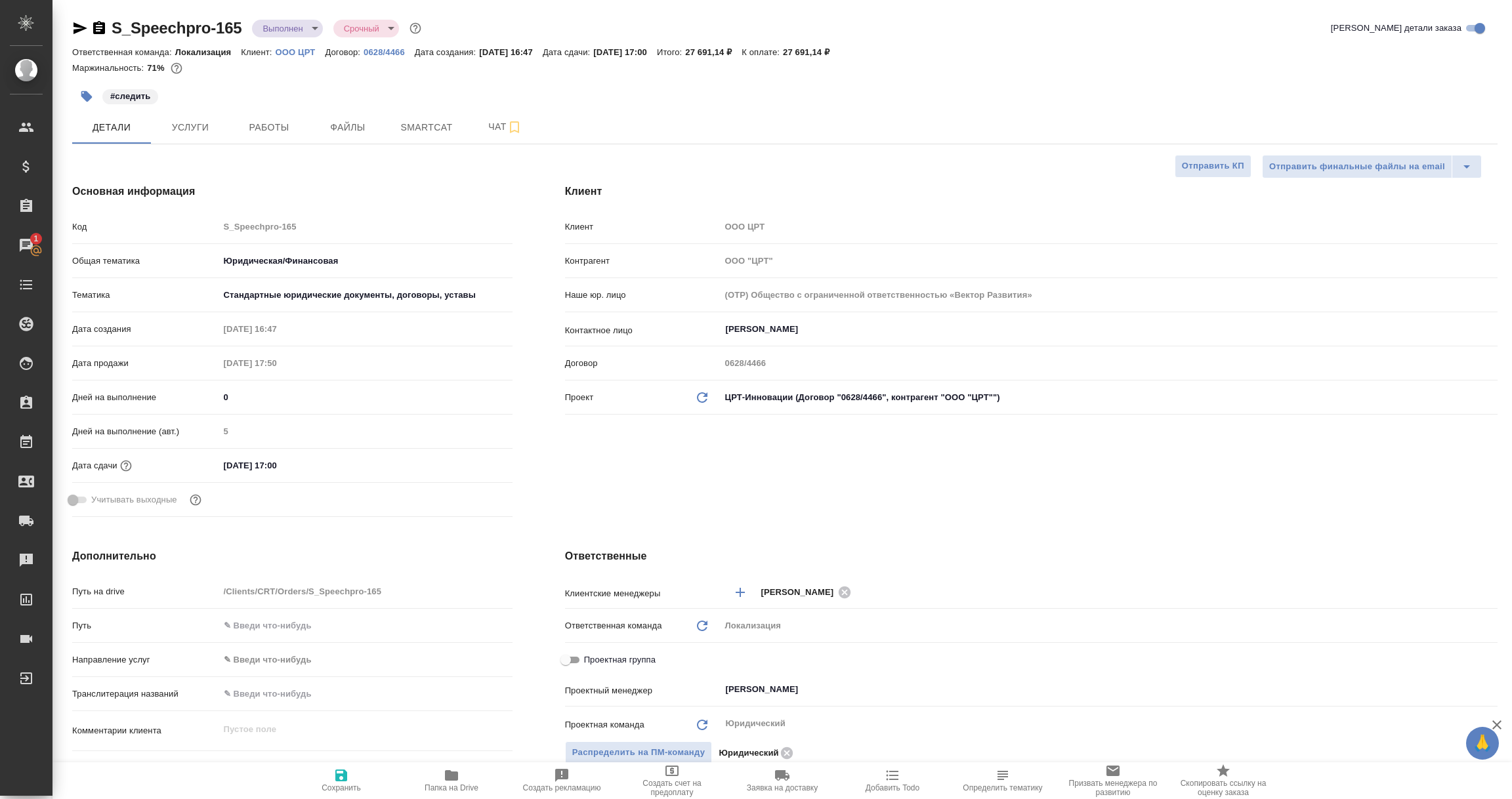
type textarea "x"
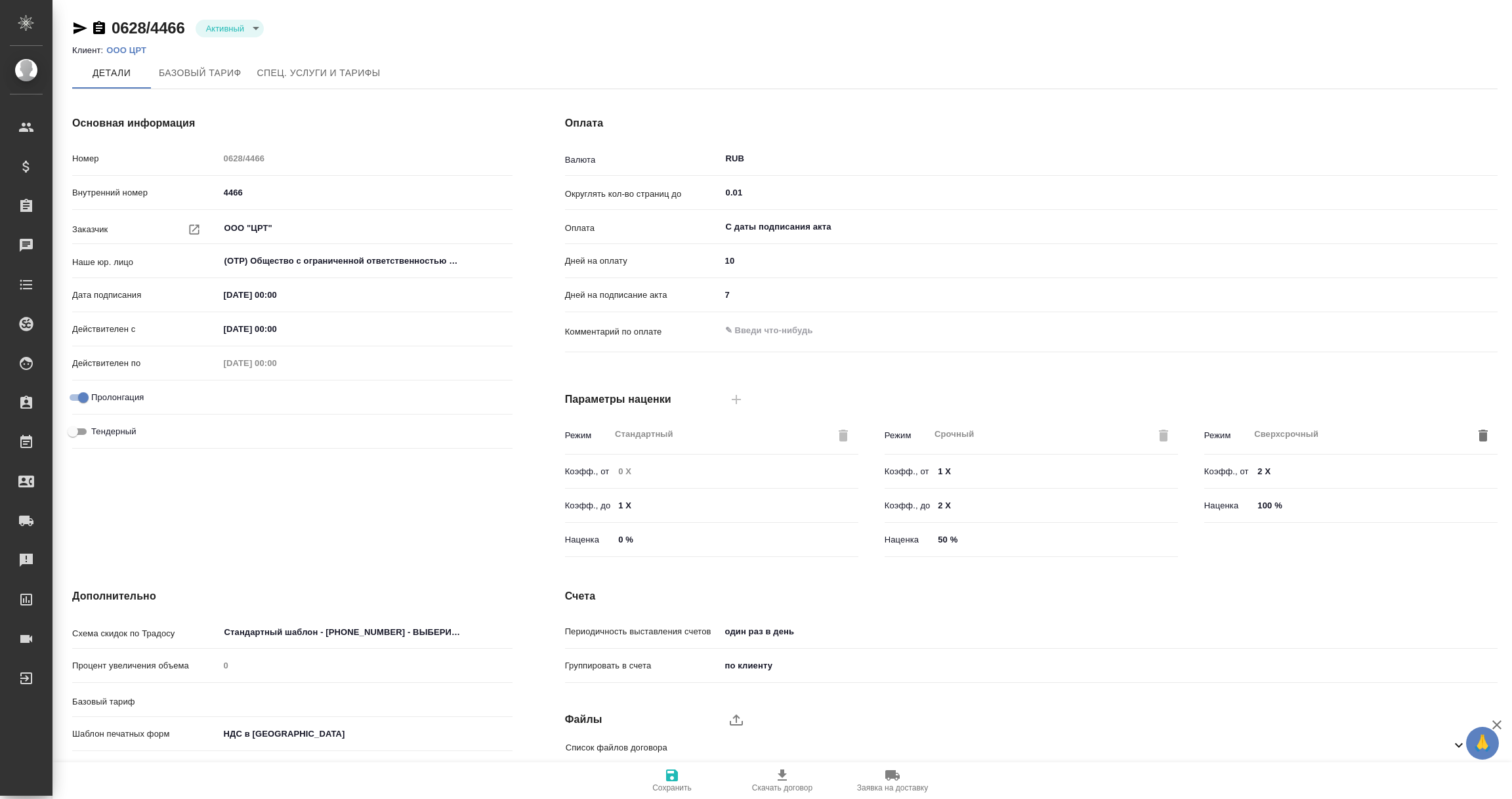
type input "1062 awatera + Marketing"
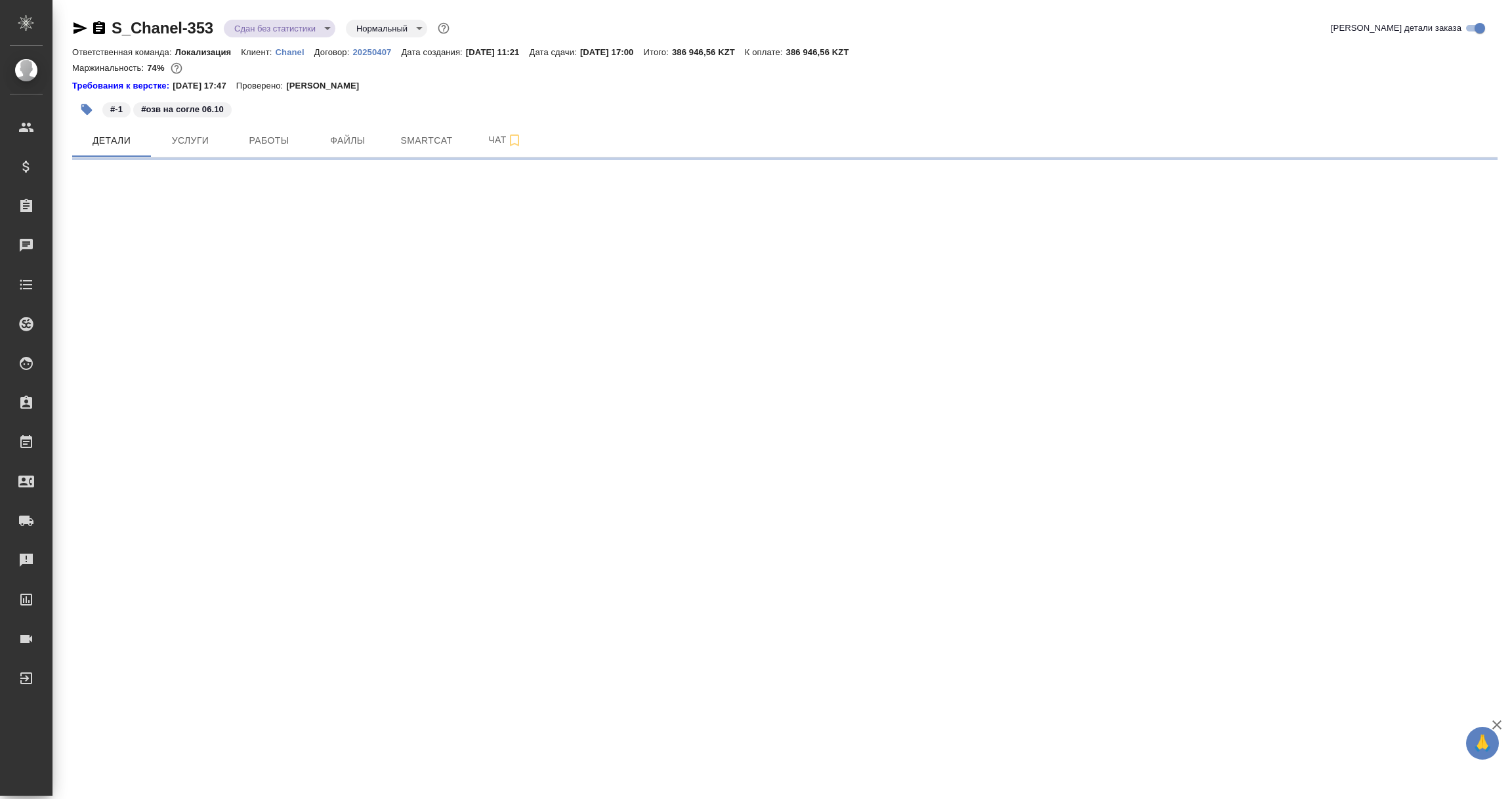
select select "RU"
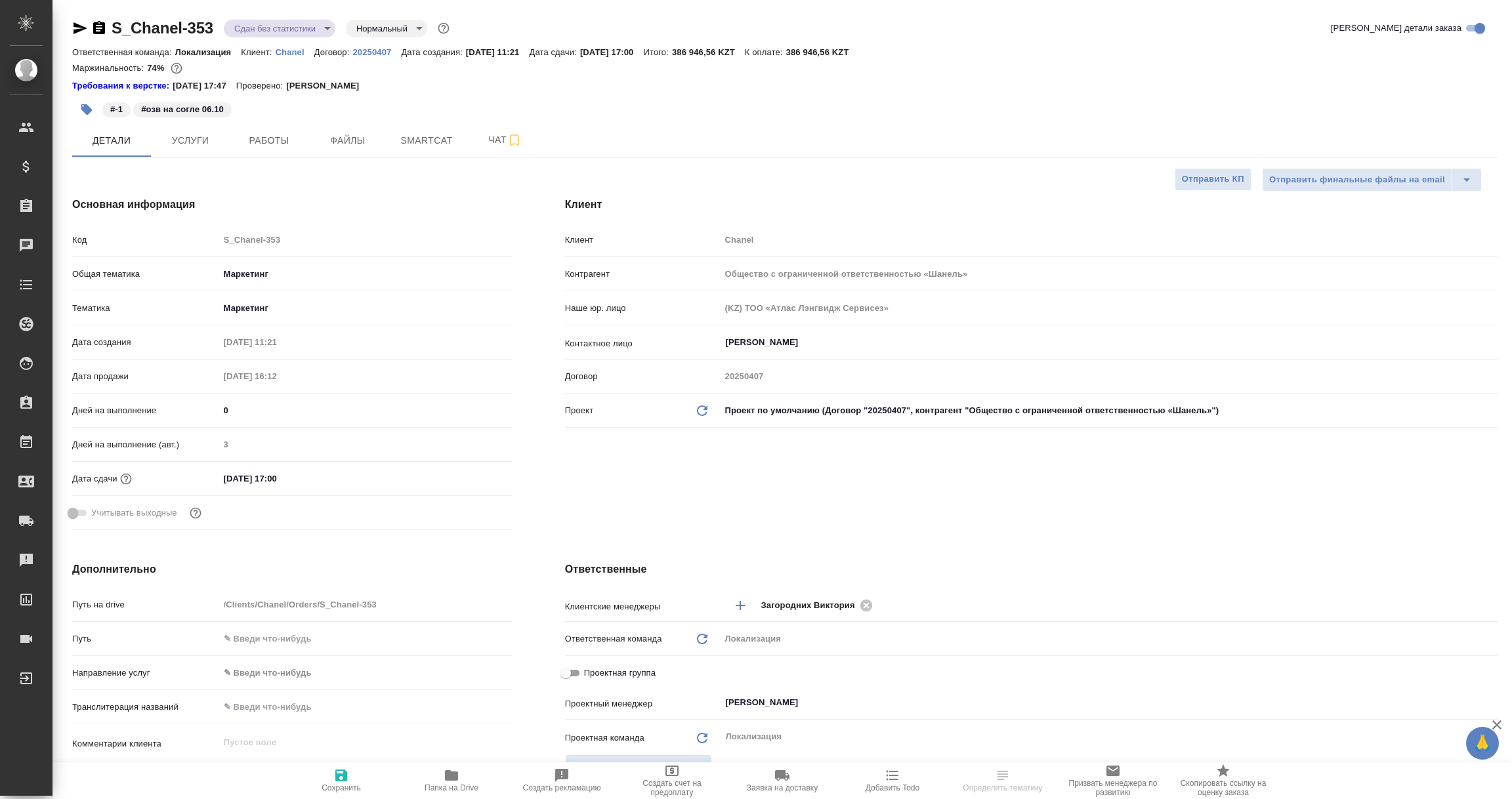
type textarea "x"
click at [75, 27] on icon "button" at bounding box center [80, 28] width 16 height 16
type textarea "x"
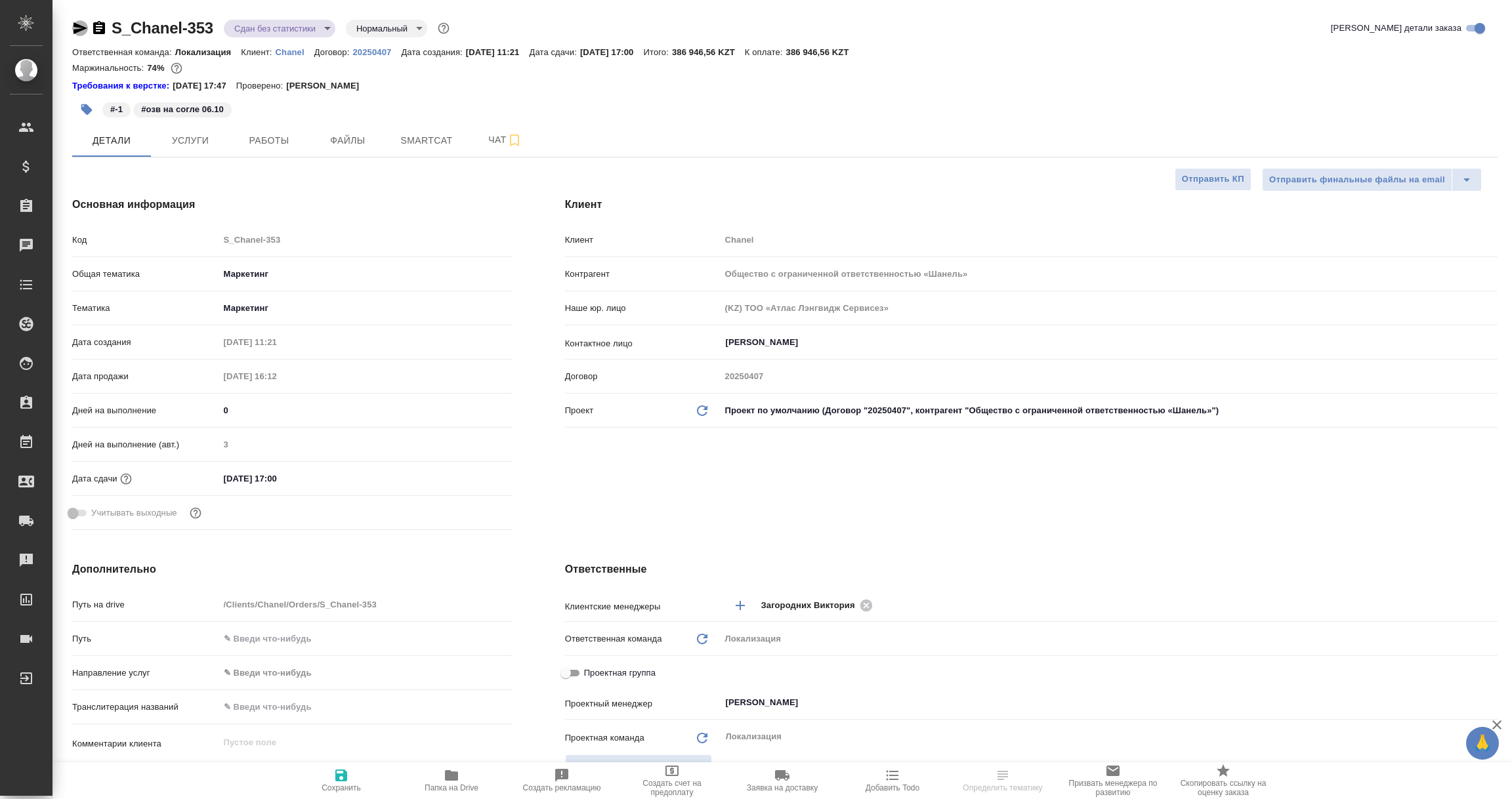
type textarea "x"
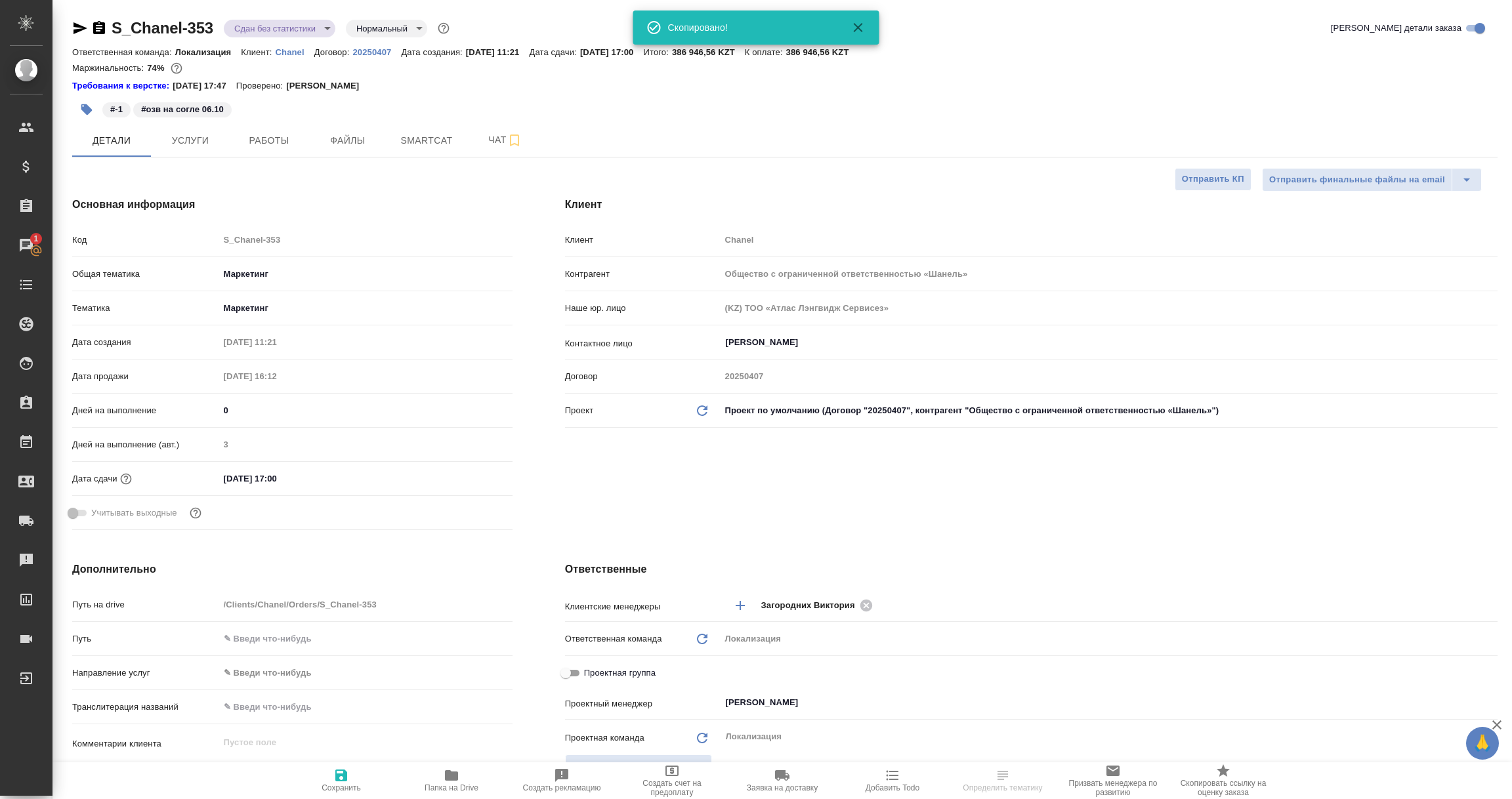
select select "RU"
type textarea "x"
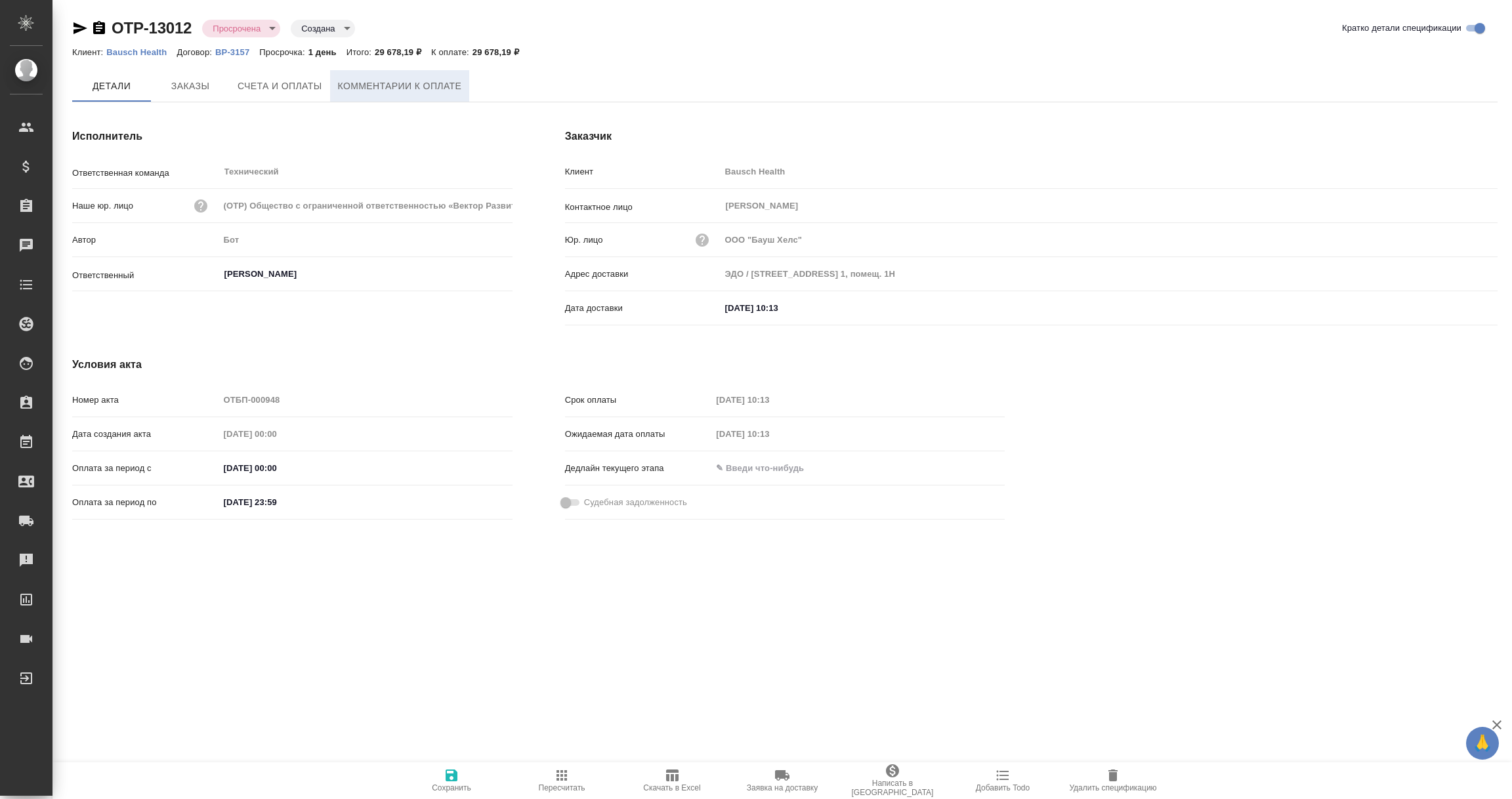
click at [402, 91] on span "Комментарии к оплате" at bounding box center [399, 86] width 124 height 17
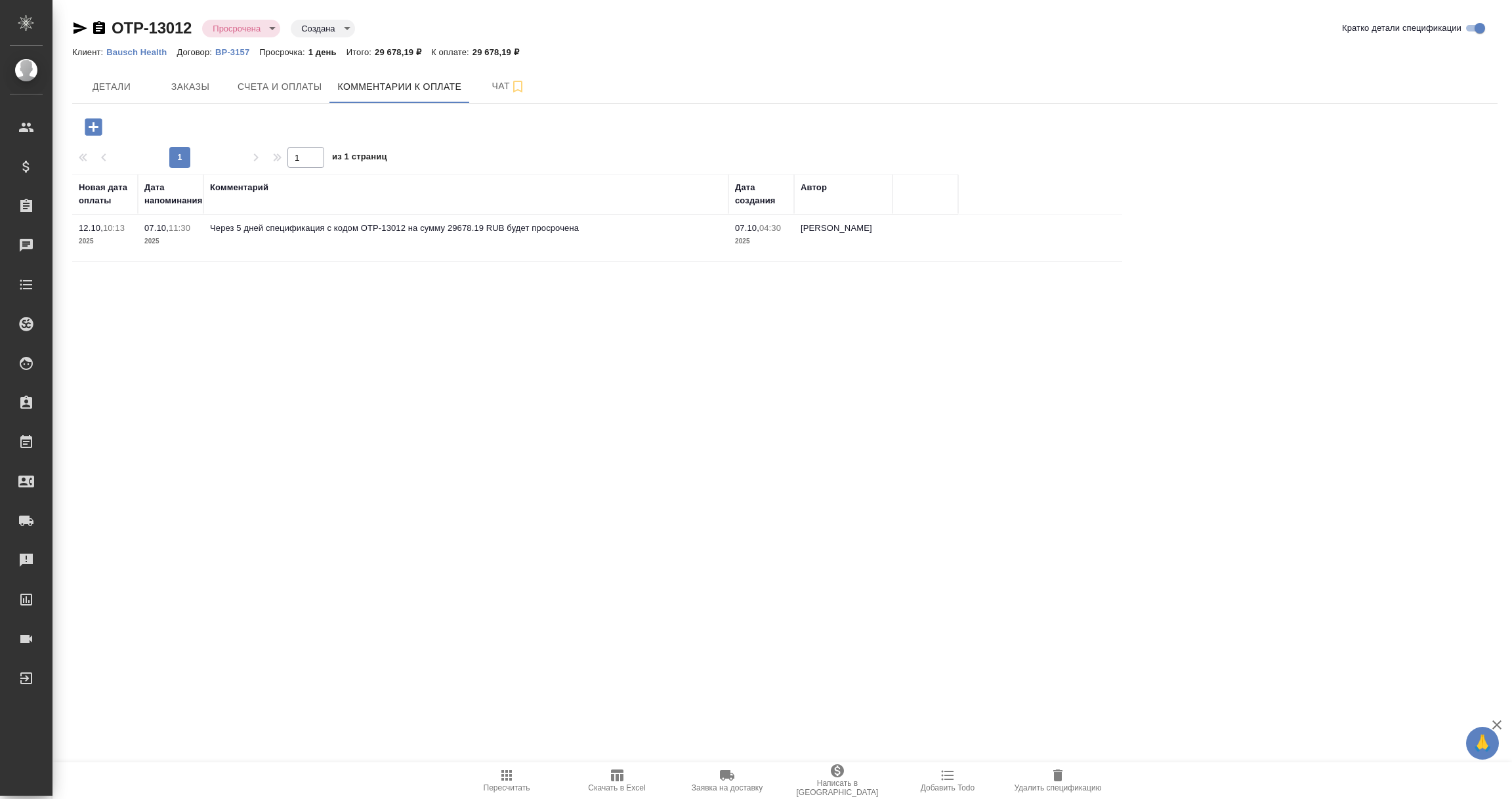
click at [92, 127] on icon "button" at bounding box center [94, 127] width 23 height 23
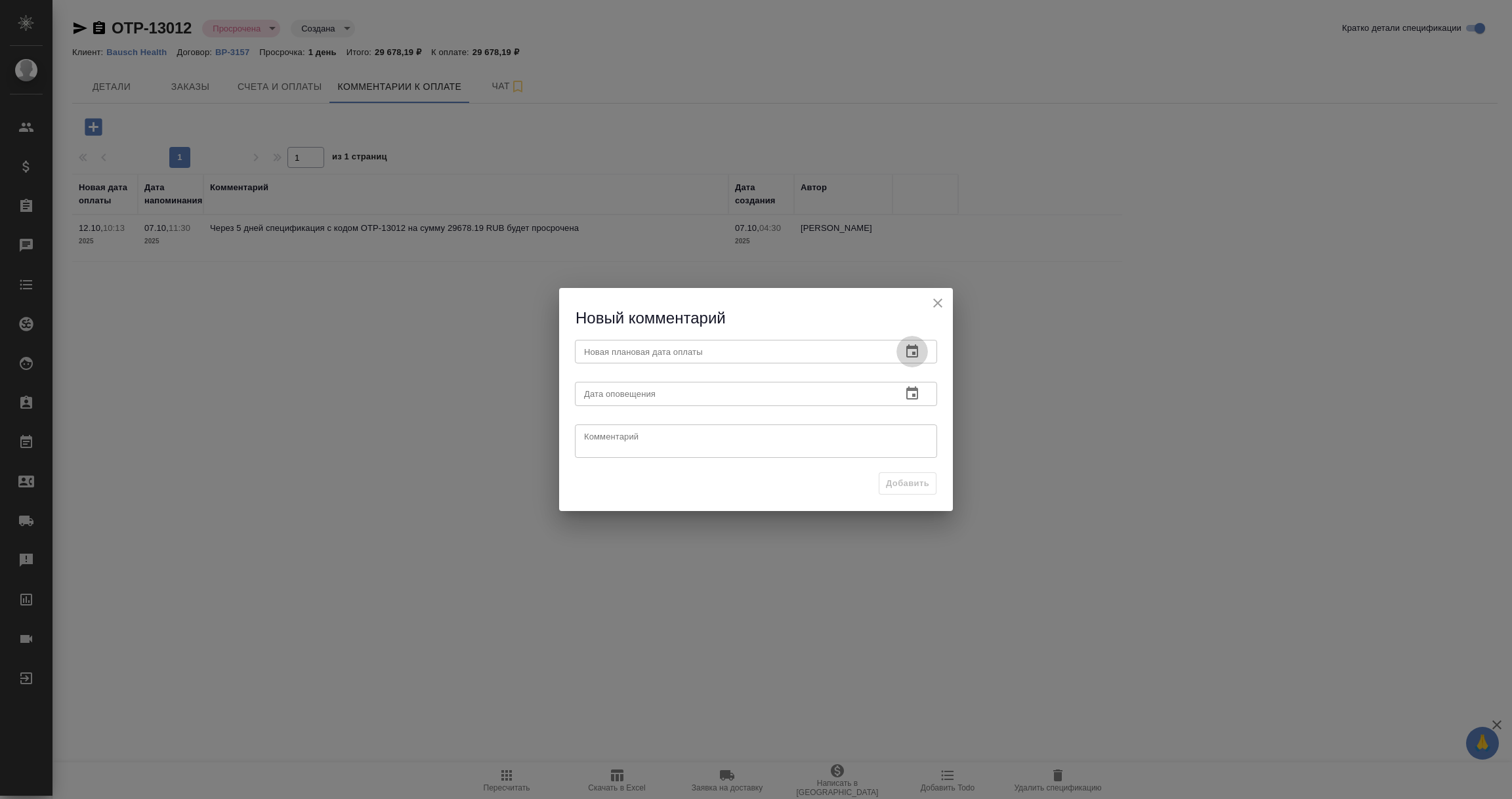
click at [909, 352] on icon "button" at bounding box center [912, 352] width 16 height 16
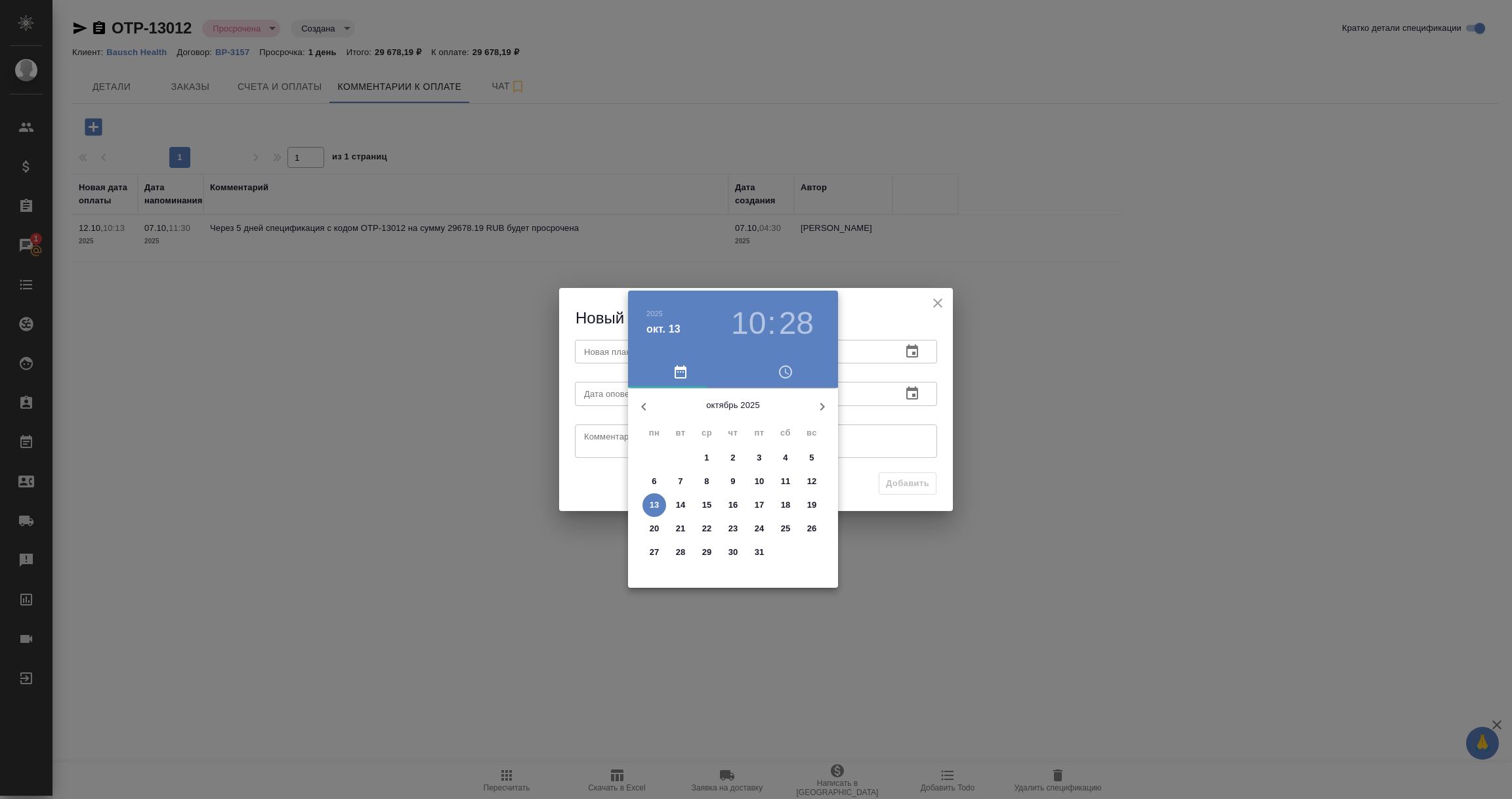
click at [707, 505] on p "15" at bounding box center [707, 505] width 10 height 13
type input "[DATE] 10:28"
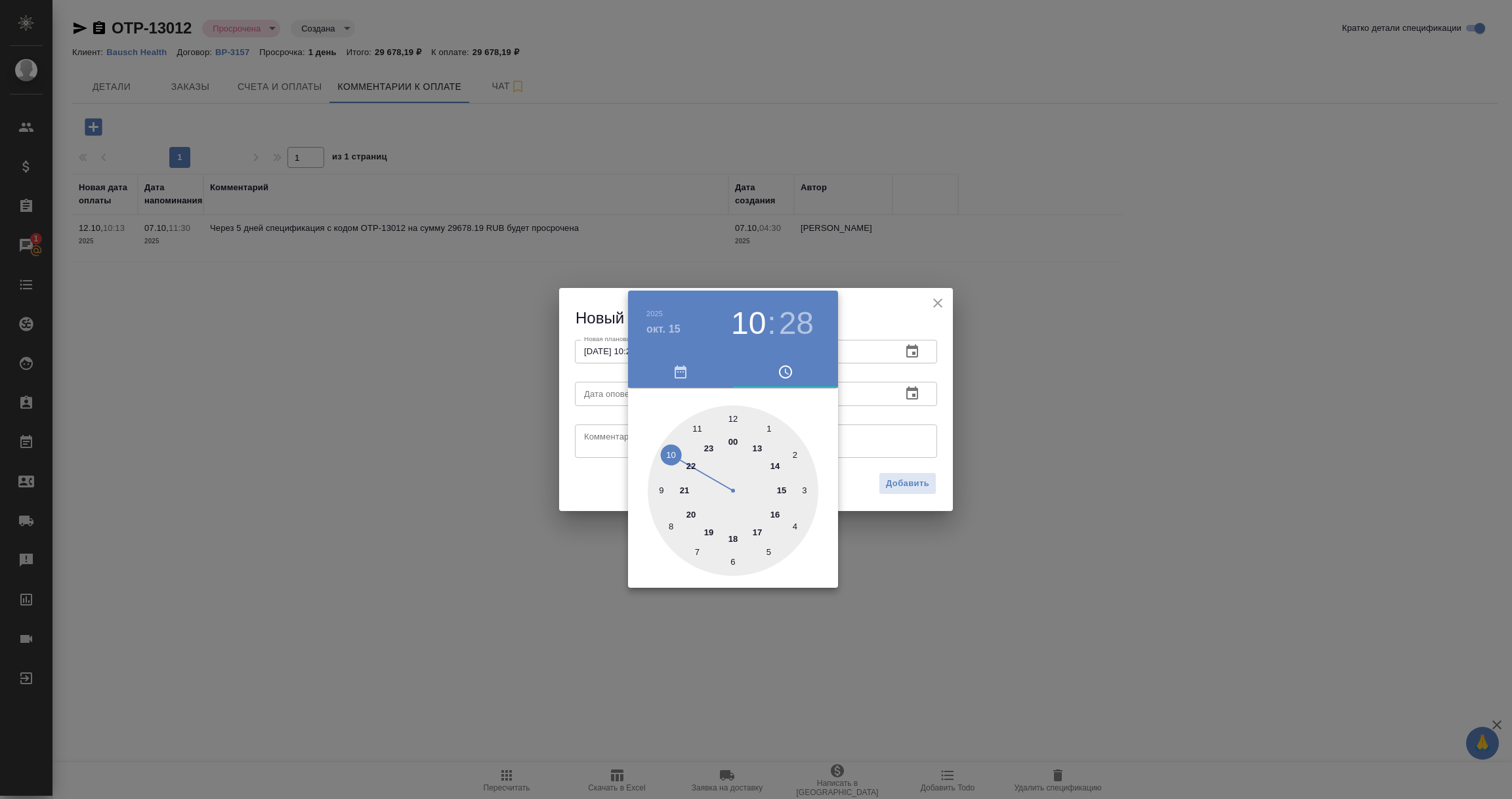
click at [895, 403] on div at bounding box center [756, 400] width 1512 height 799
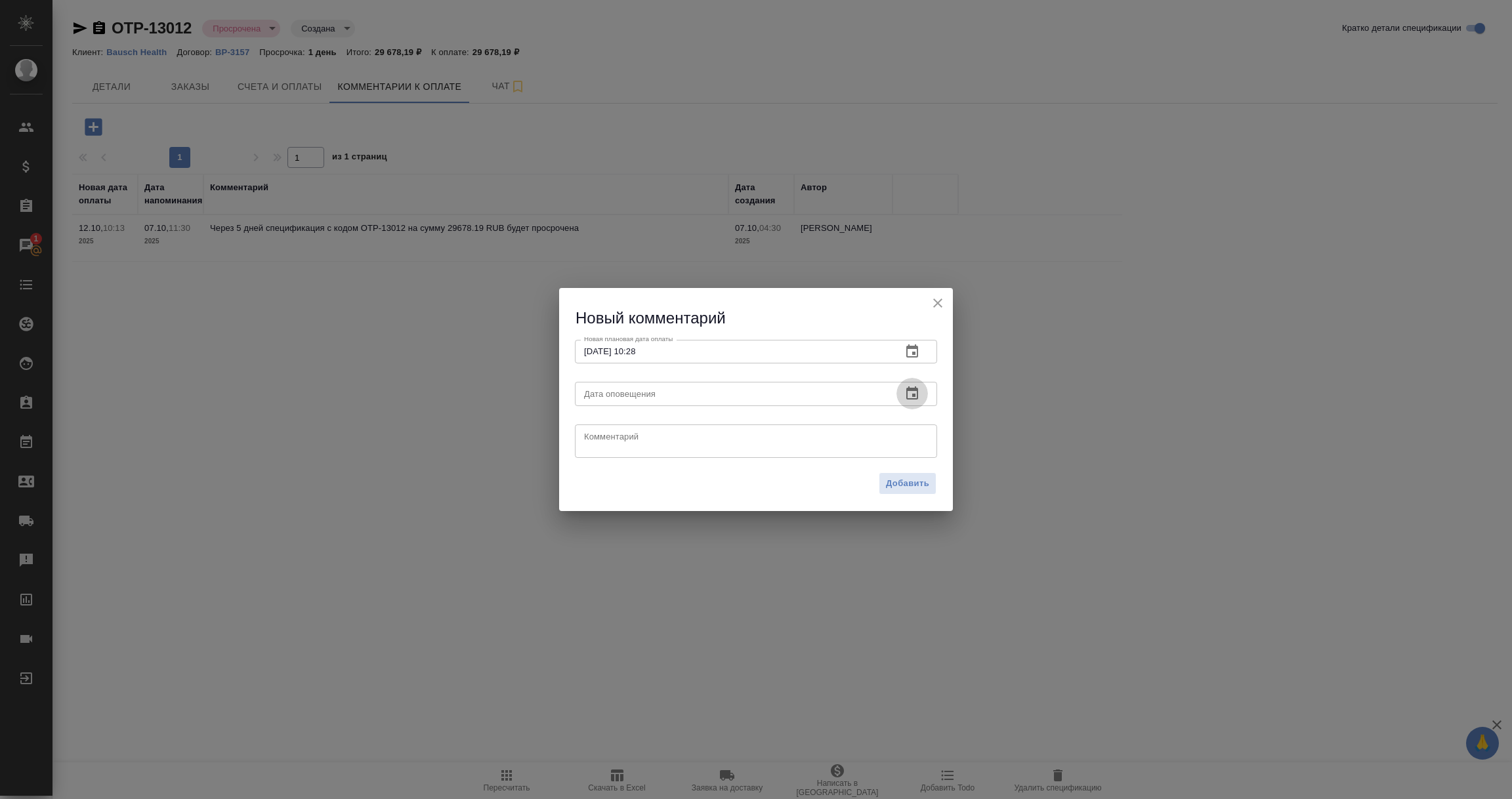
click at [911, 389] on icon "button" at bounding box center [912, 393] width 12 height 13
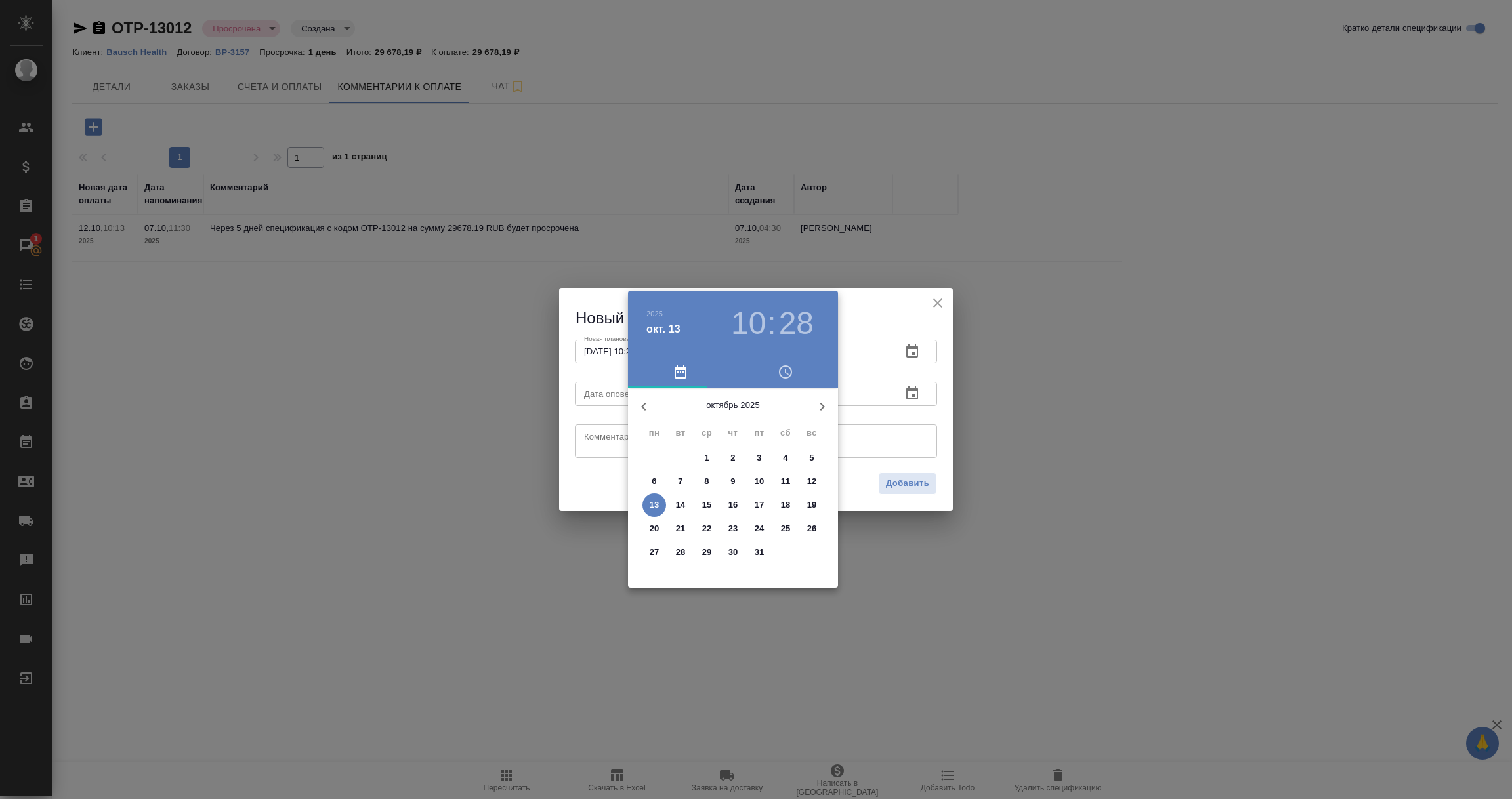
click at [656, 509] on p "13" at bounding box center [654, 505] width 10 height 13
type input "[DATE] 10:28"
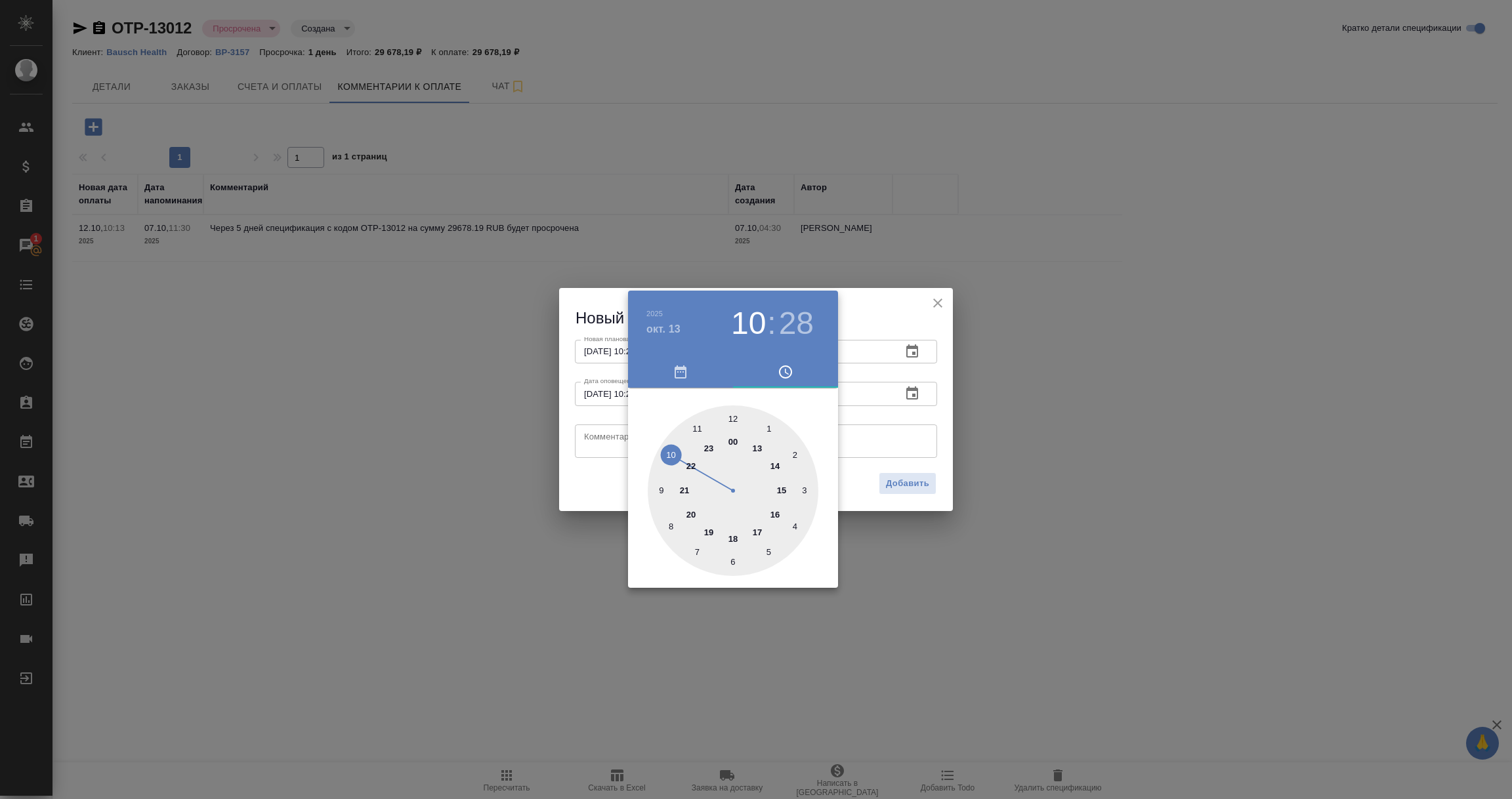
click at [592, 442] on div at bounding box center [756, 400] width 1512 height 799
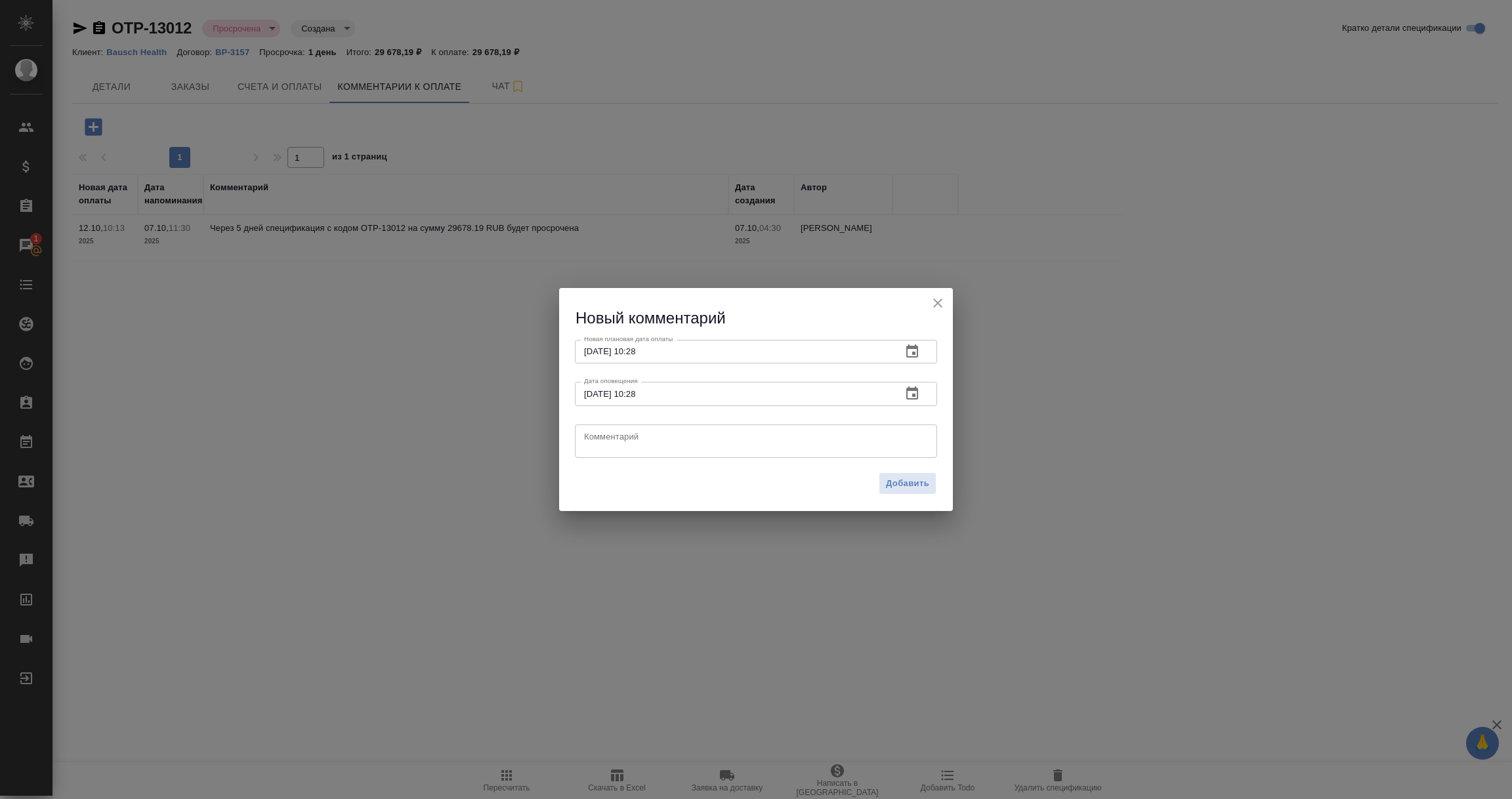
click at [592, 442] on textarea at bounding box center [756, 441] width 344 height 20
type textarea "Оплата по вт и чт, ждем поступление средств."
click at [911, 350] on icon "button" at bounding box center [912, 352] width 16 height 16
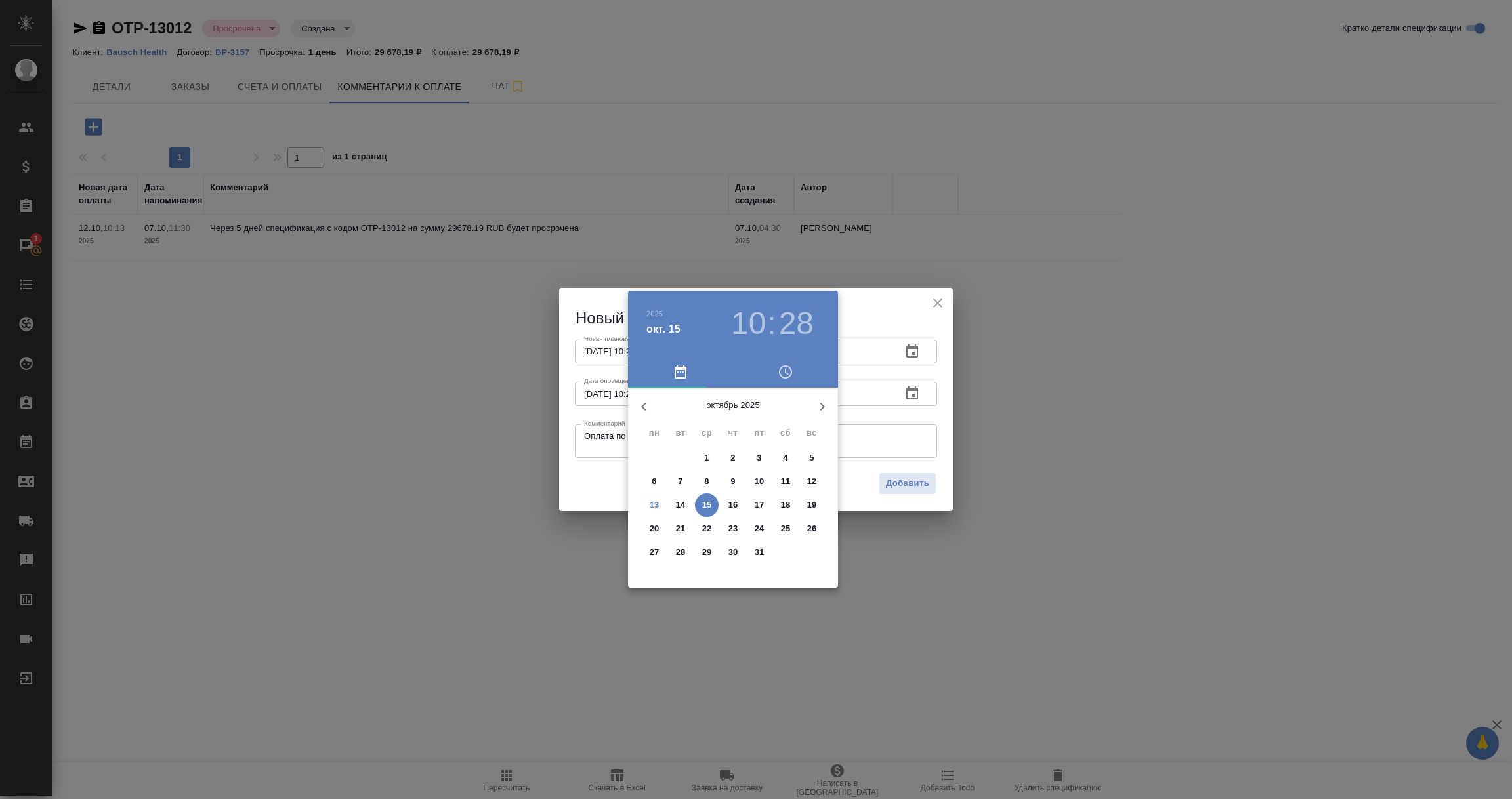
click at [757, 506] on p "17" at bounding box center [760, 505] width 10 height 13
type input "[DATE] 10:28"
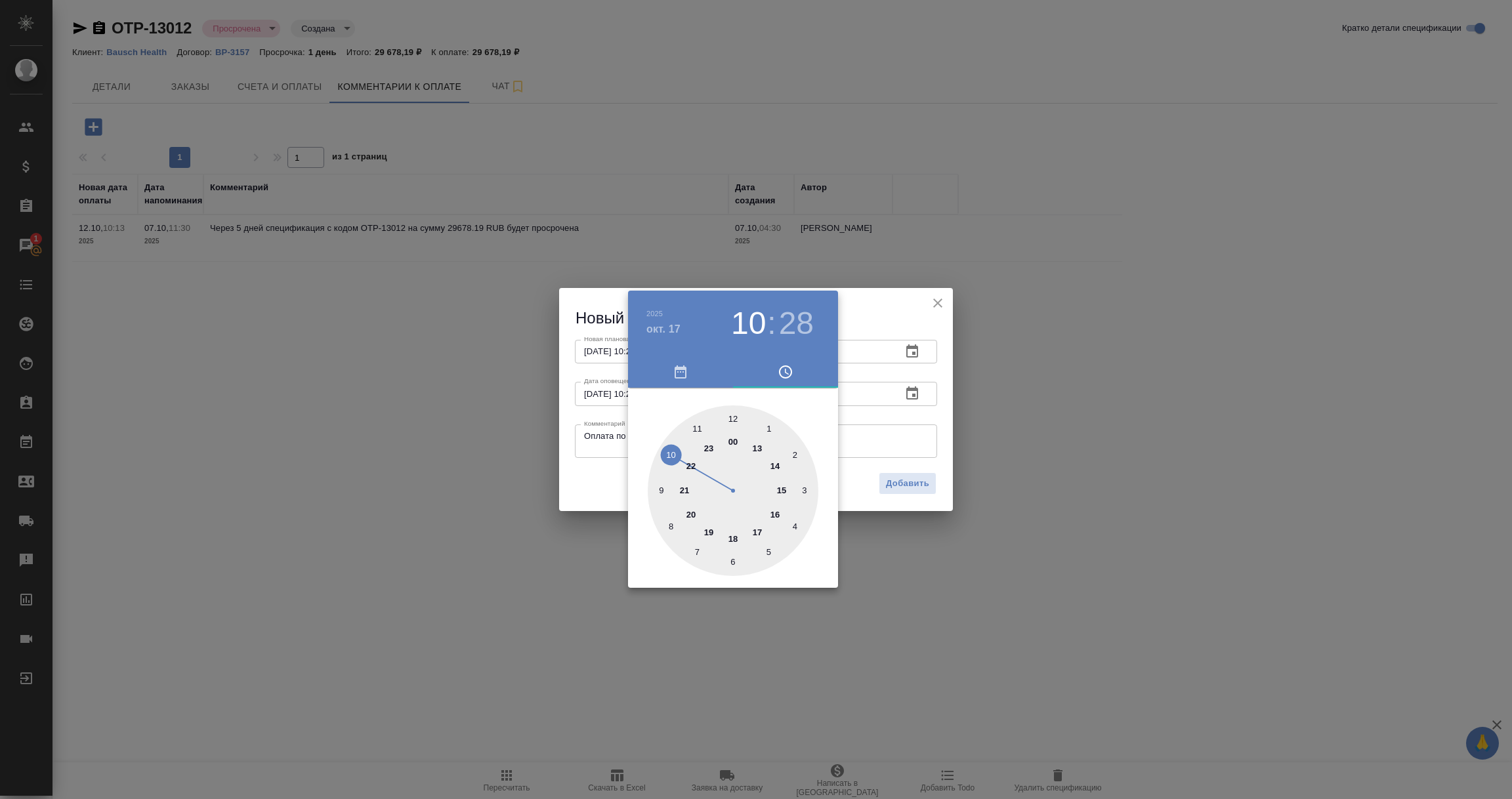
click at [881, 442] on div at bounding box center [756, 400] width 1512 height 799
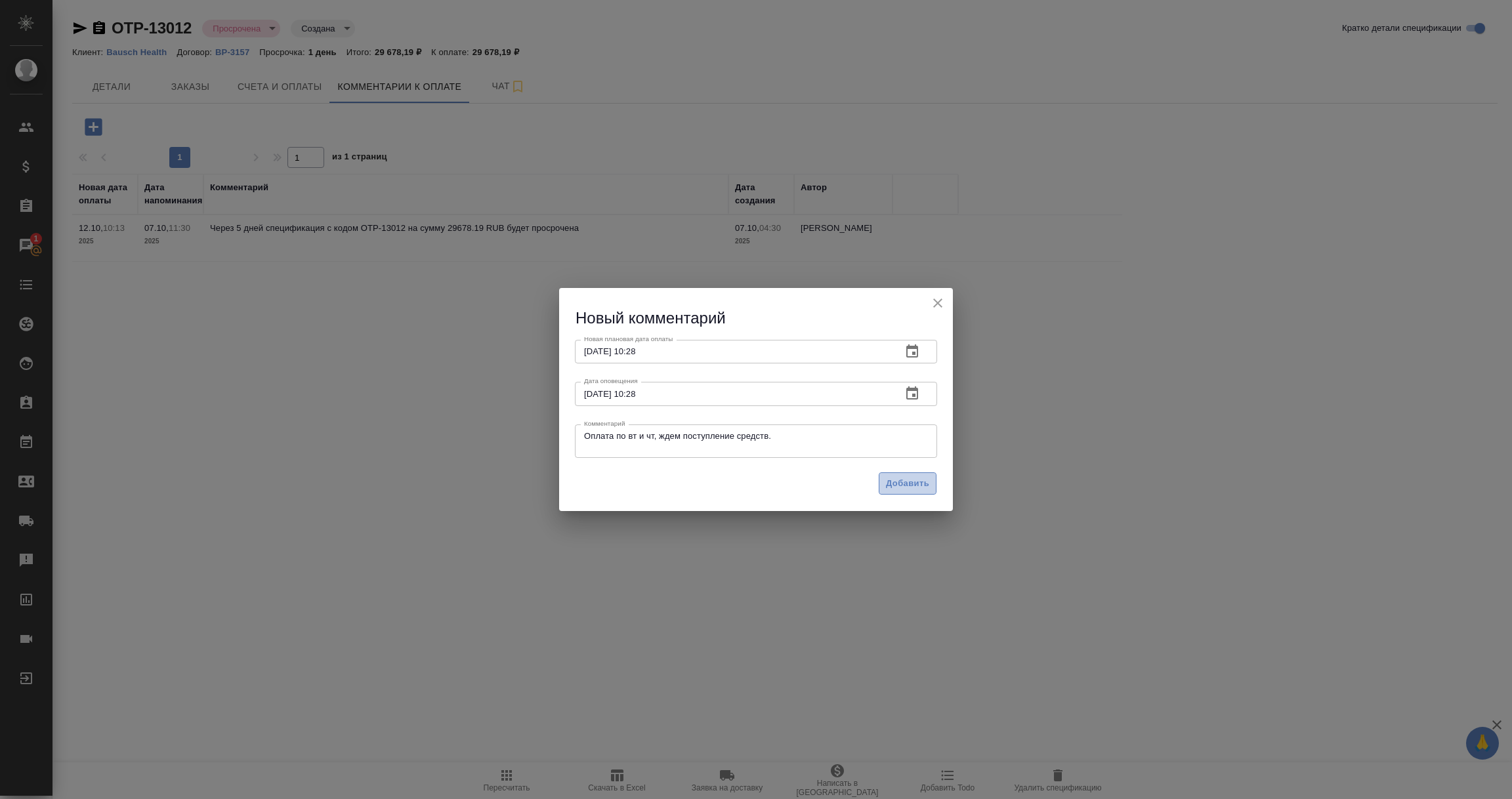
click at [903, 482] on span "Добавить" at bounding box center [907, 484] width 43 height 15
